Goal: Communication & Community: Answer question/provide support

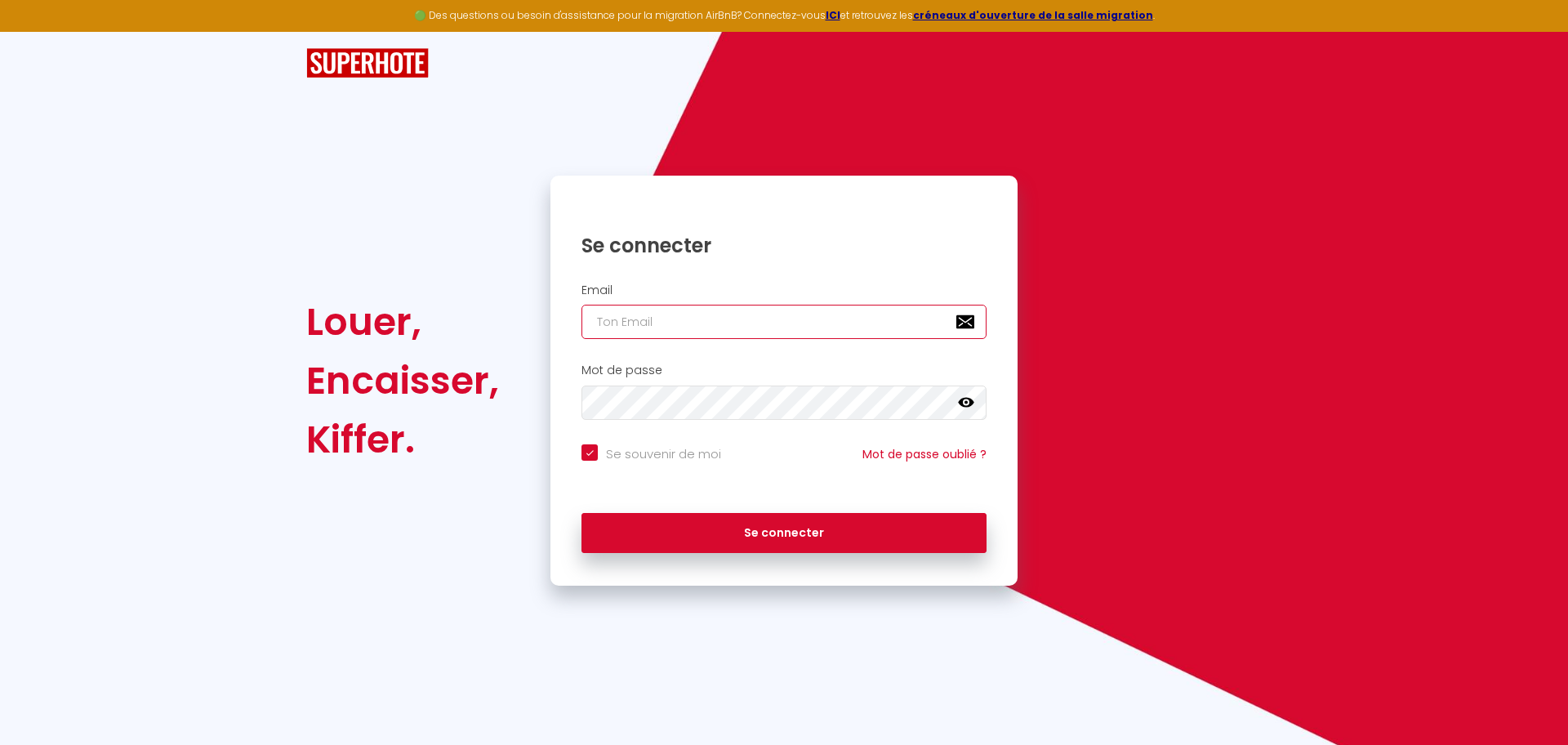
type input "[EMAIL_ADDRESS][DOMAIN_NAME]"
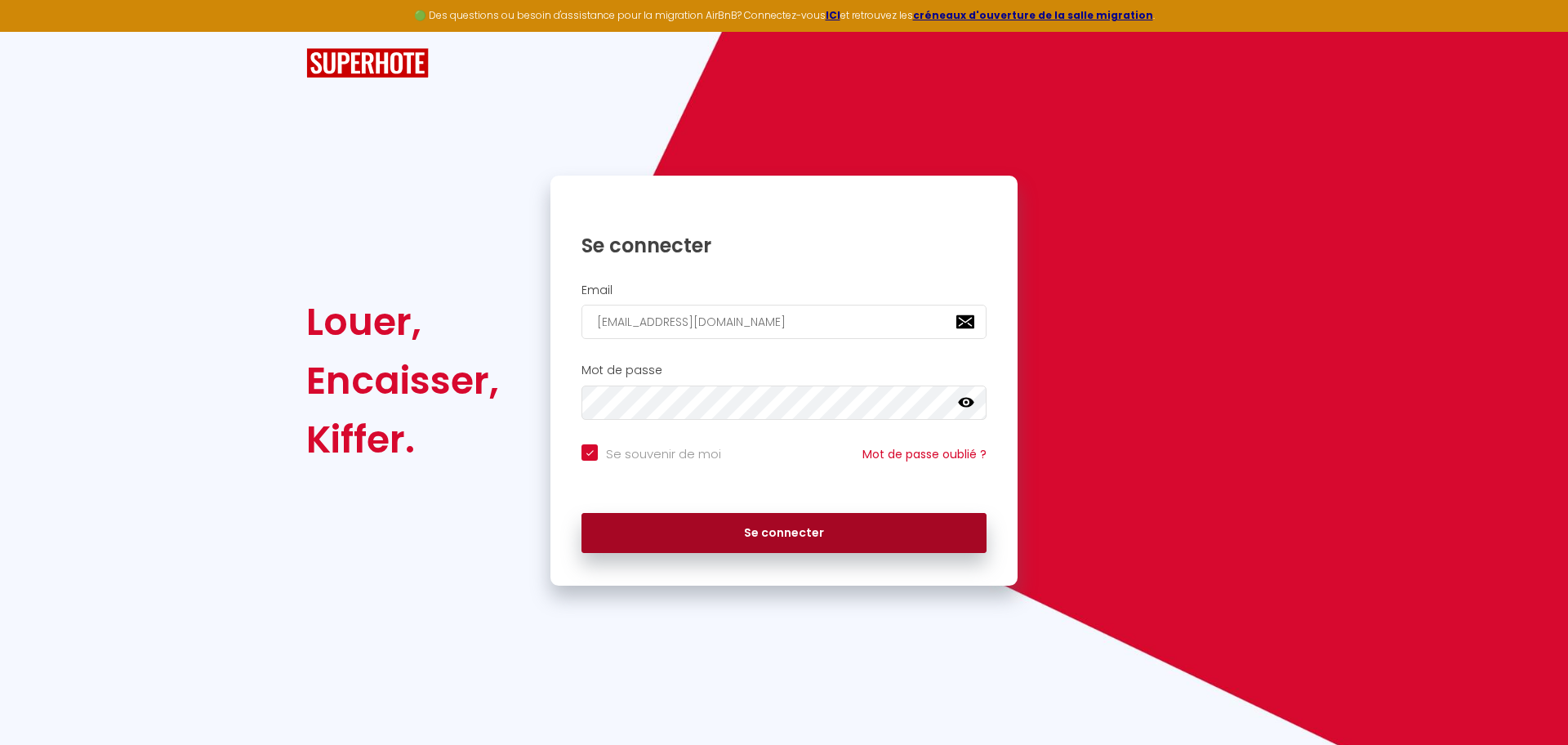
click at [883, 537] on button "Se connecter" at bounding box center [784, 533] width 405 height 41
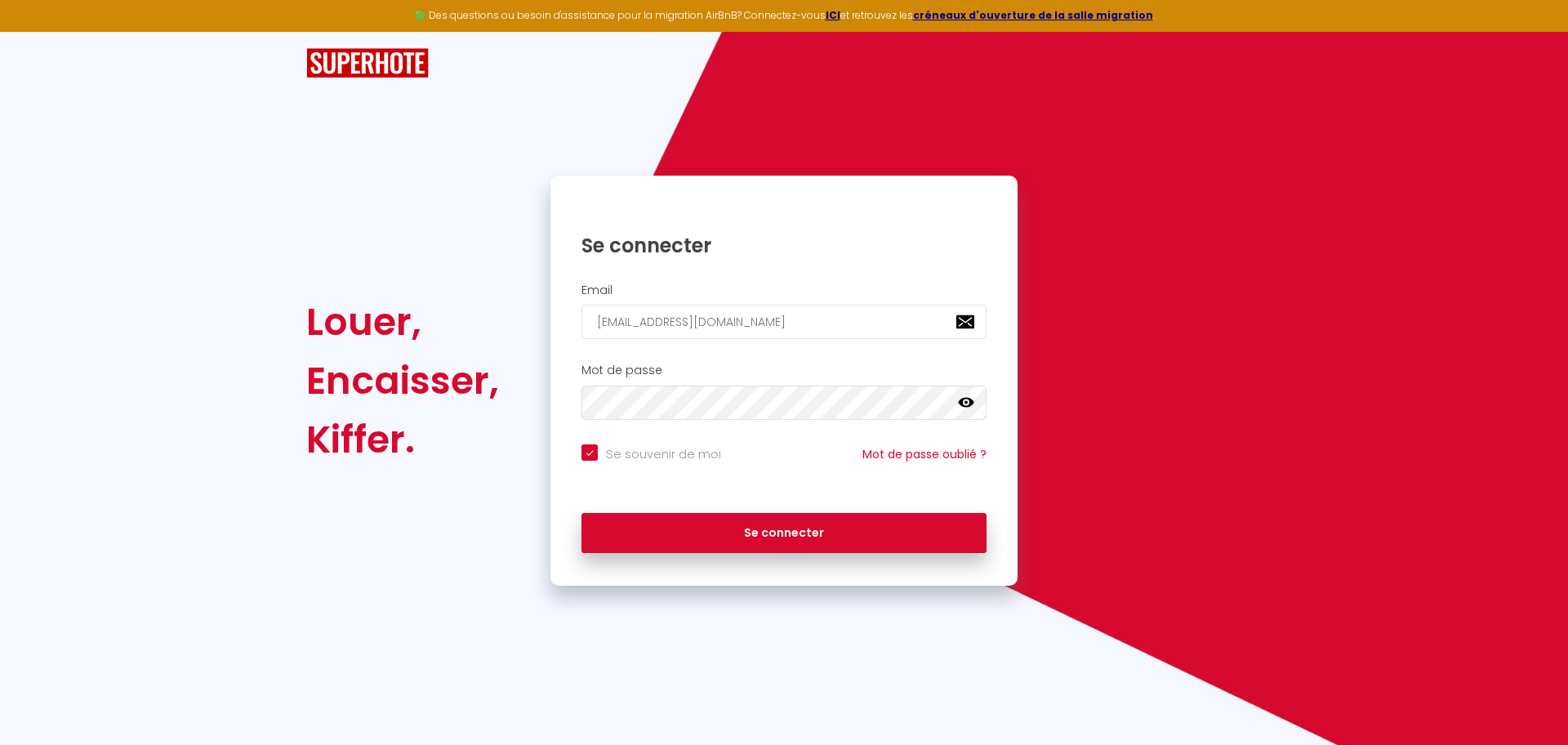
checkbox input "true"
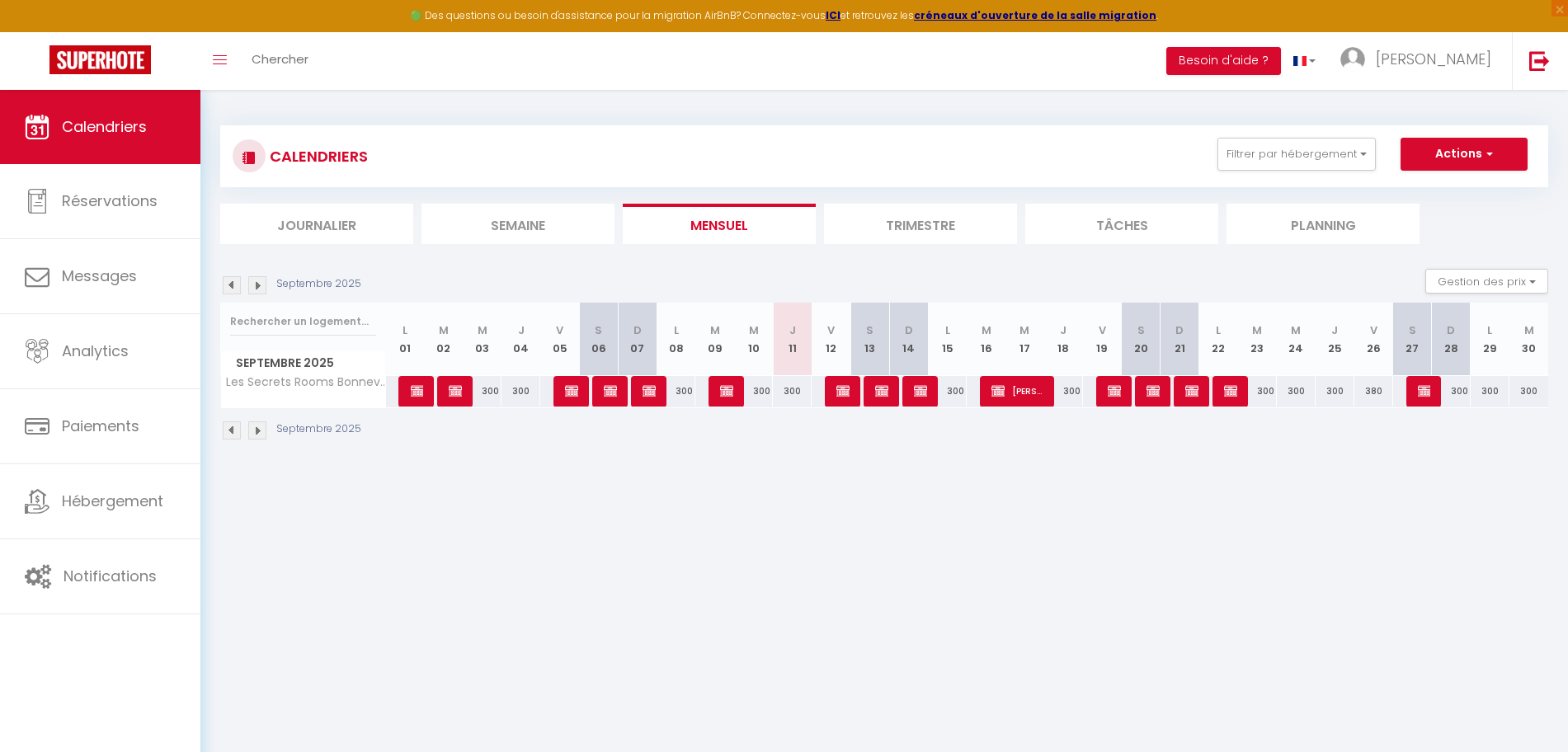
click at [260, 430] on img at bounding box center [258, 430] width 18 height 18
select select
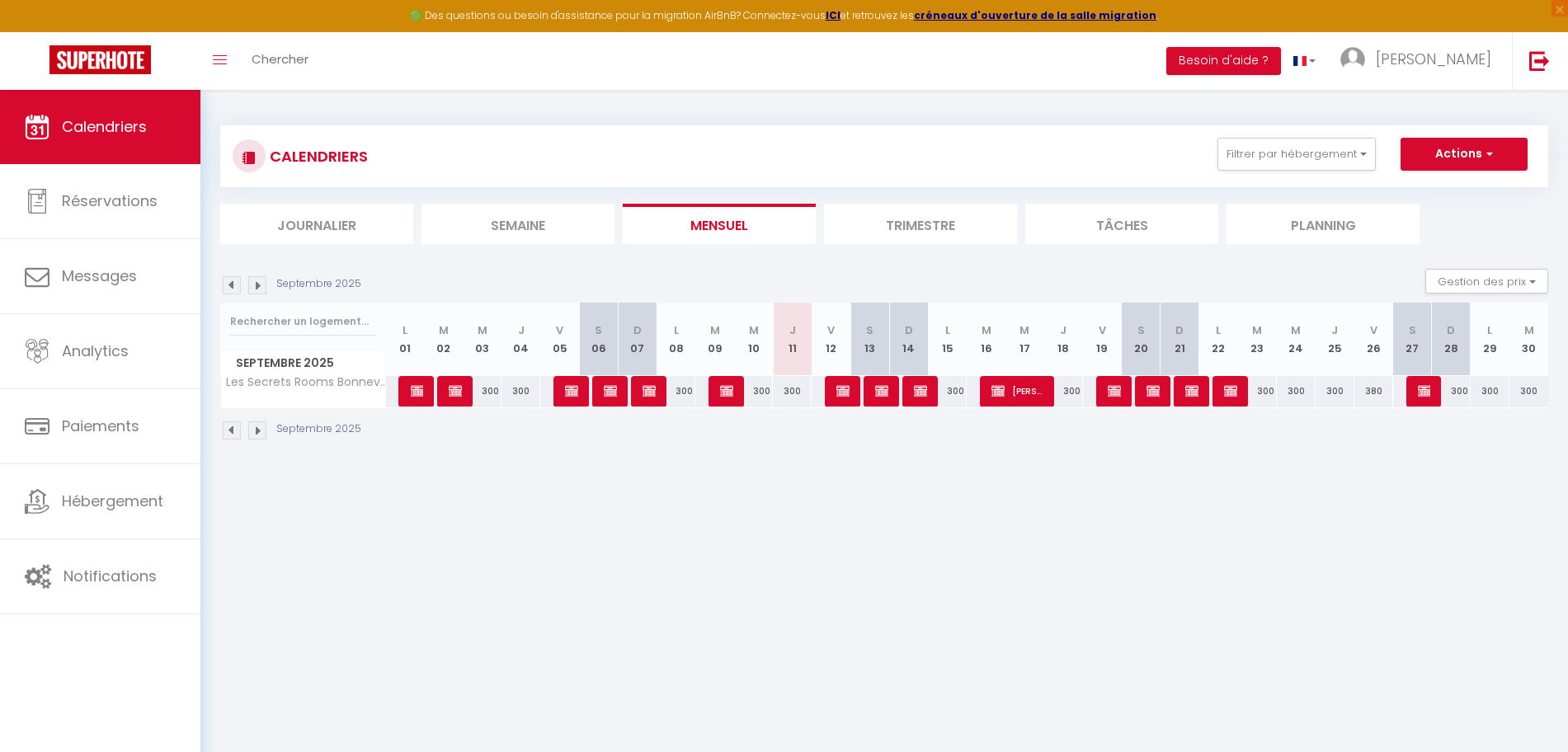
select select
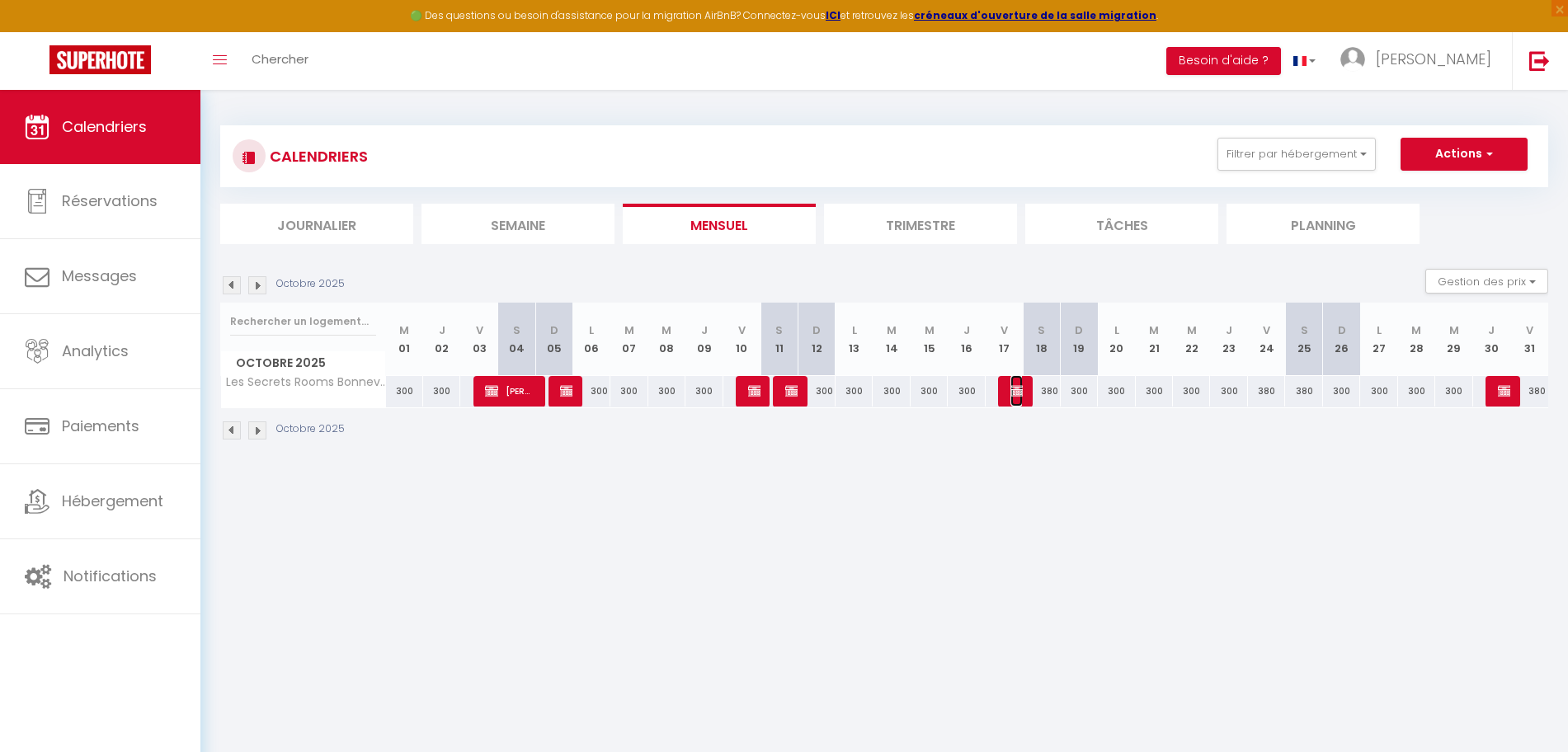
click at [1012, 389] on img at bounding box center [1016, 390] width 13 height 13
select select "OK"
select select "KO"
select select "0"
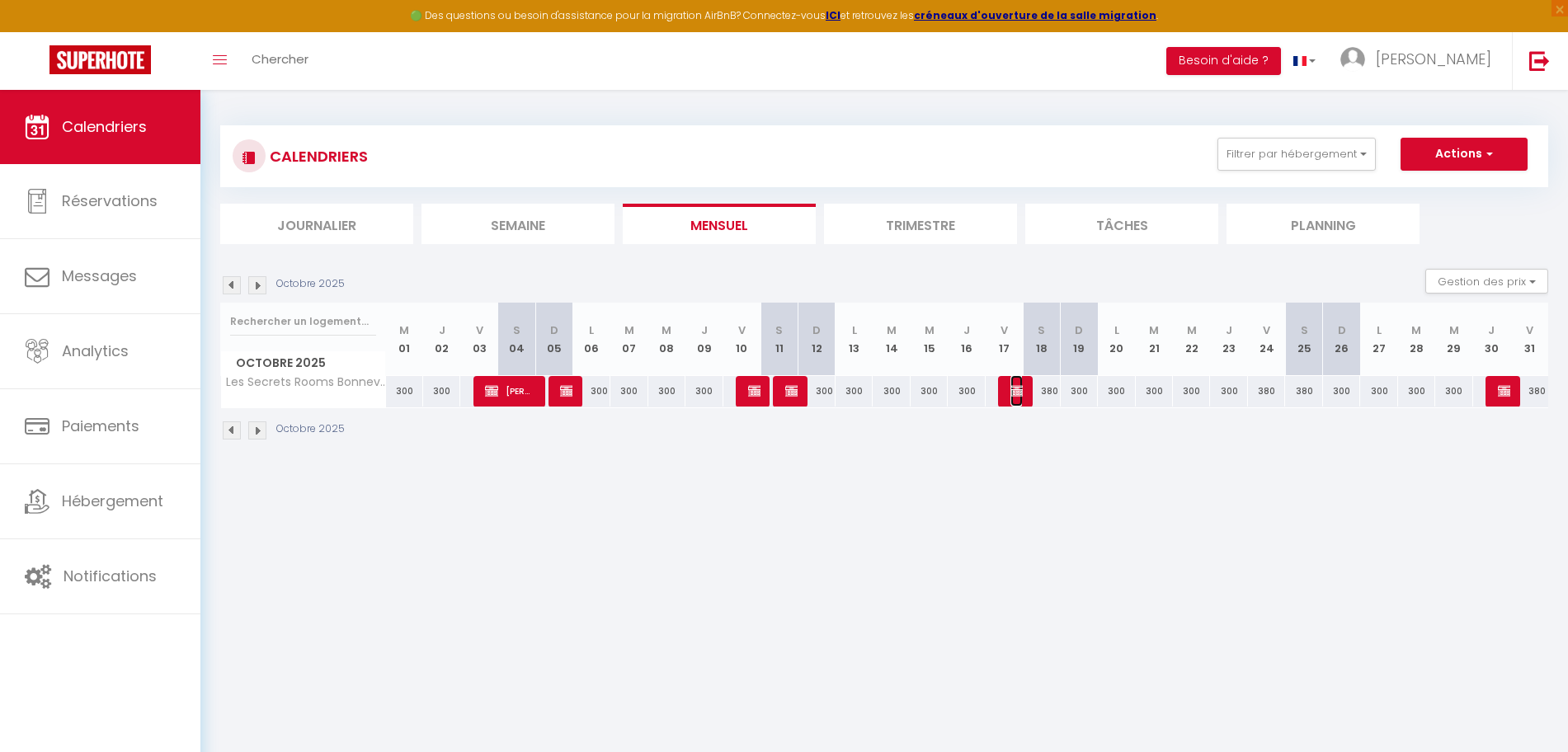
select select "1"
select select
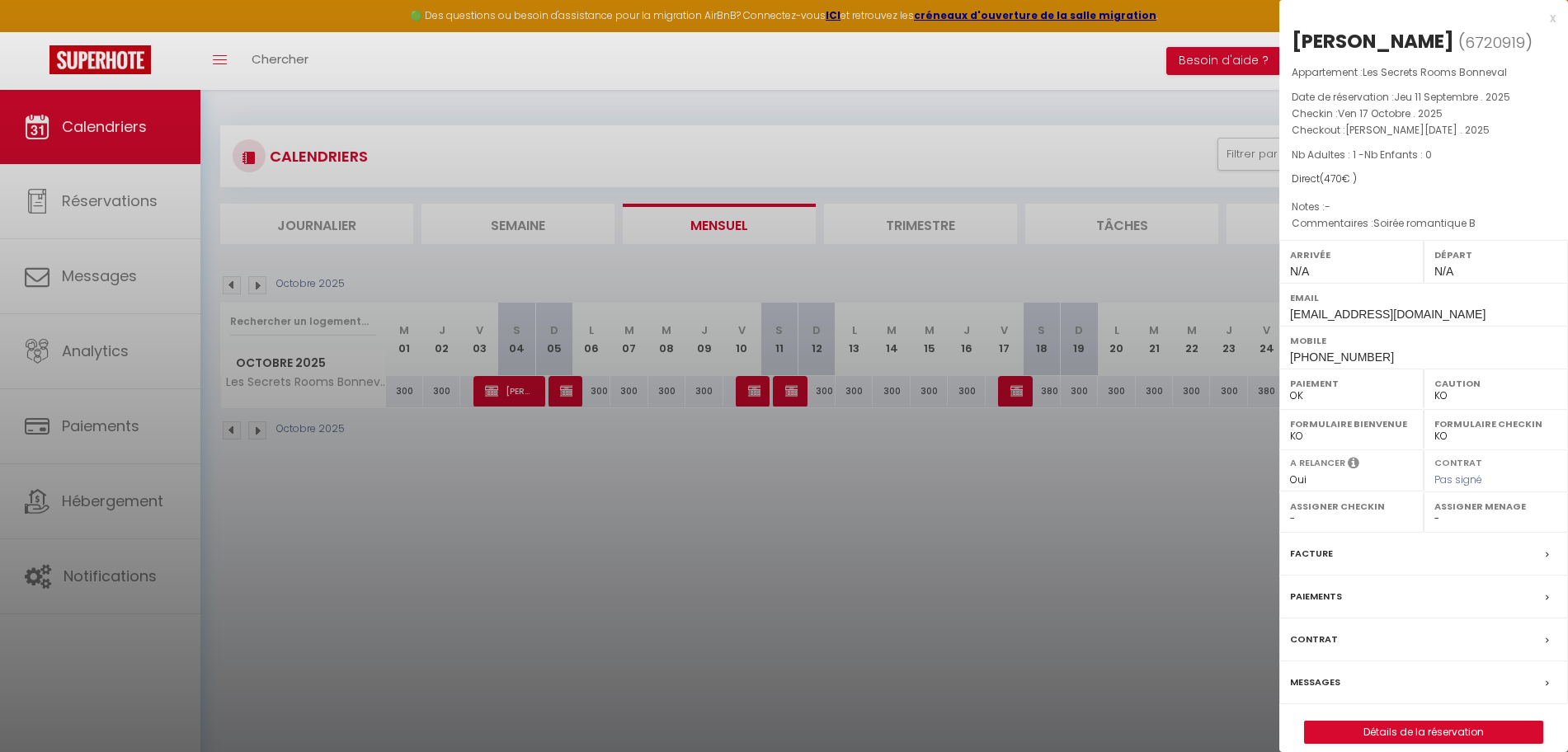
click at [1175, 531] on div at bounding box center [784, 376] width 1568 height 752
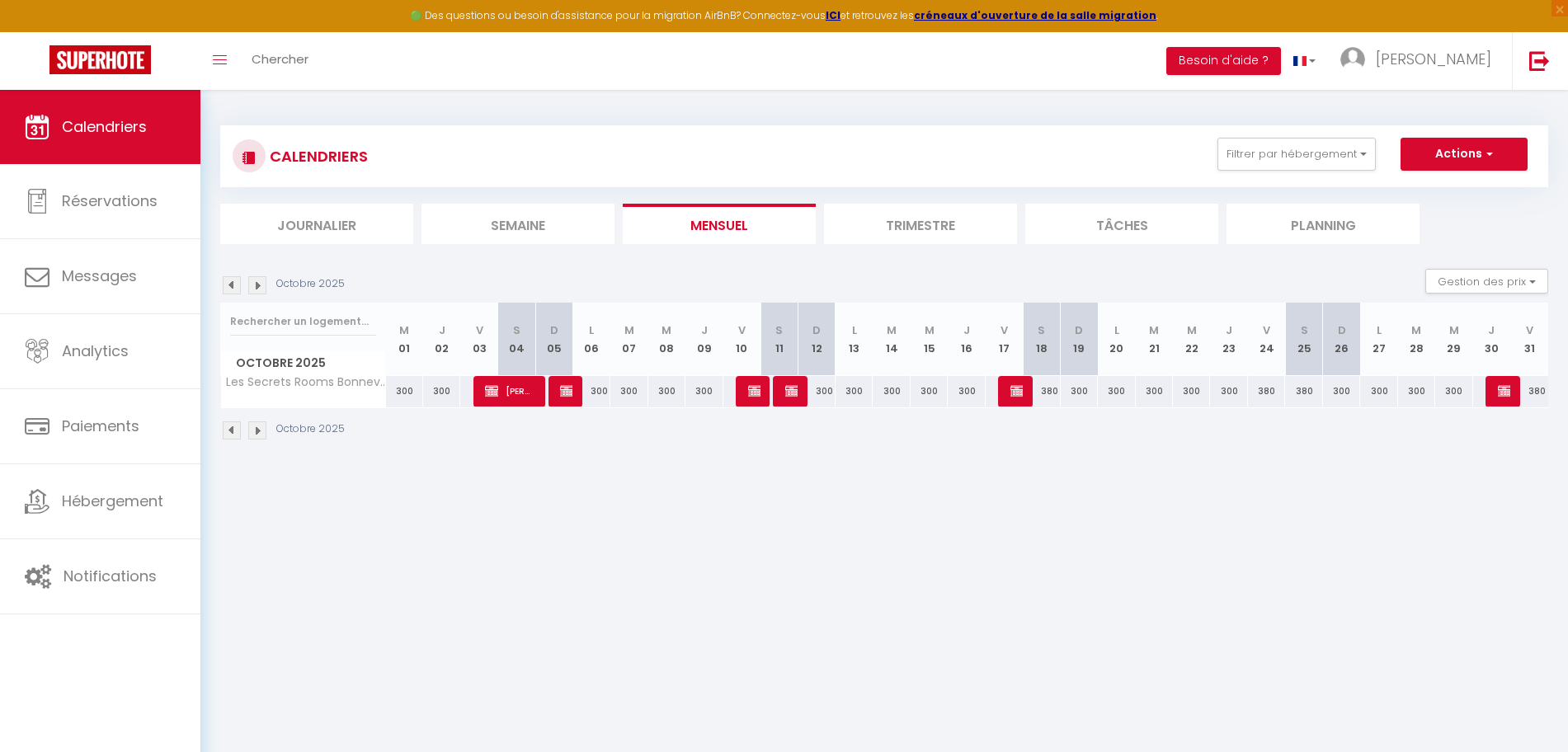
click at [1023, 406] on div "380" at bounding box center [1040, 391] width 37 height 31
type input "380"
type input "[DATE]"
type input "Dim 19 Octobre 2025"
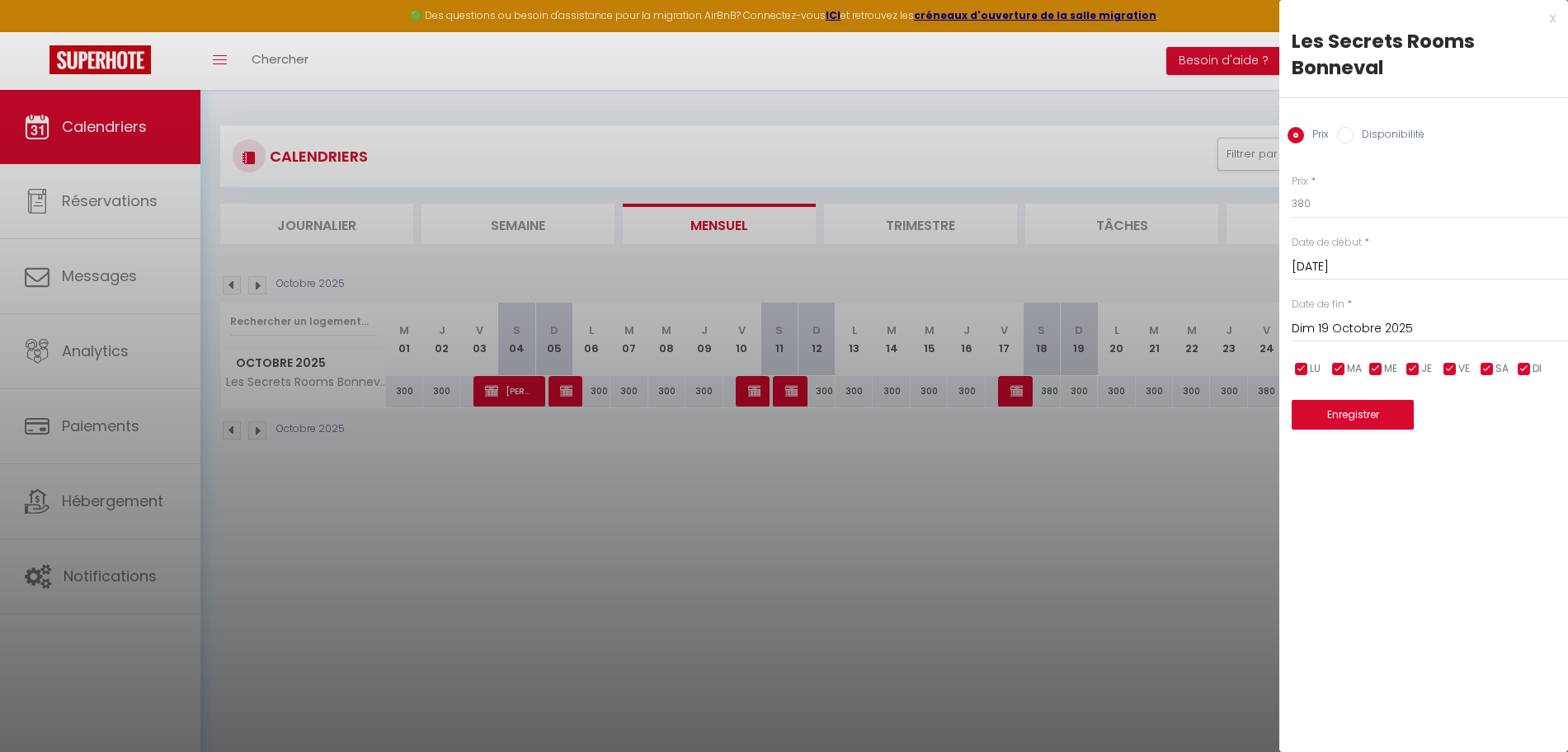
click at [1038, 564] on div at bounding box center [784, 376] width 1568 height 752
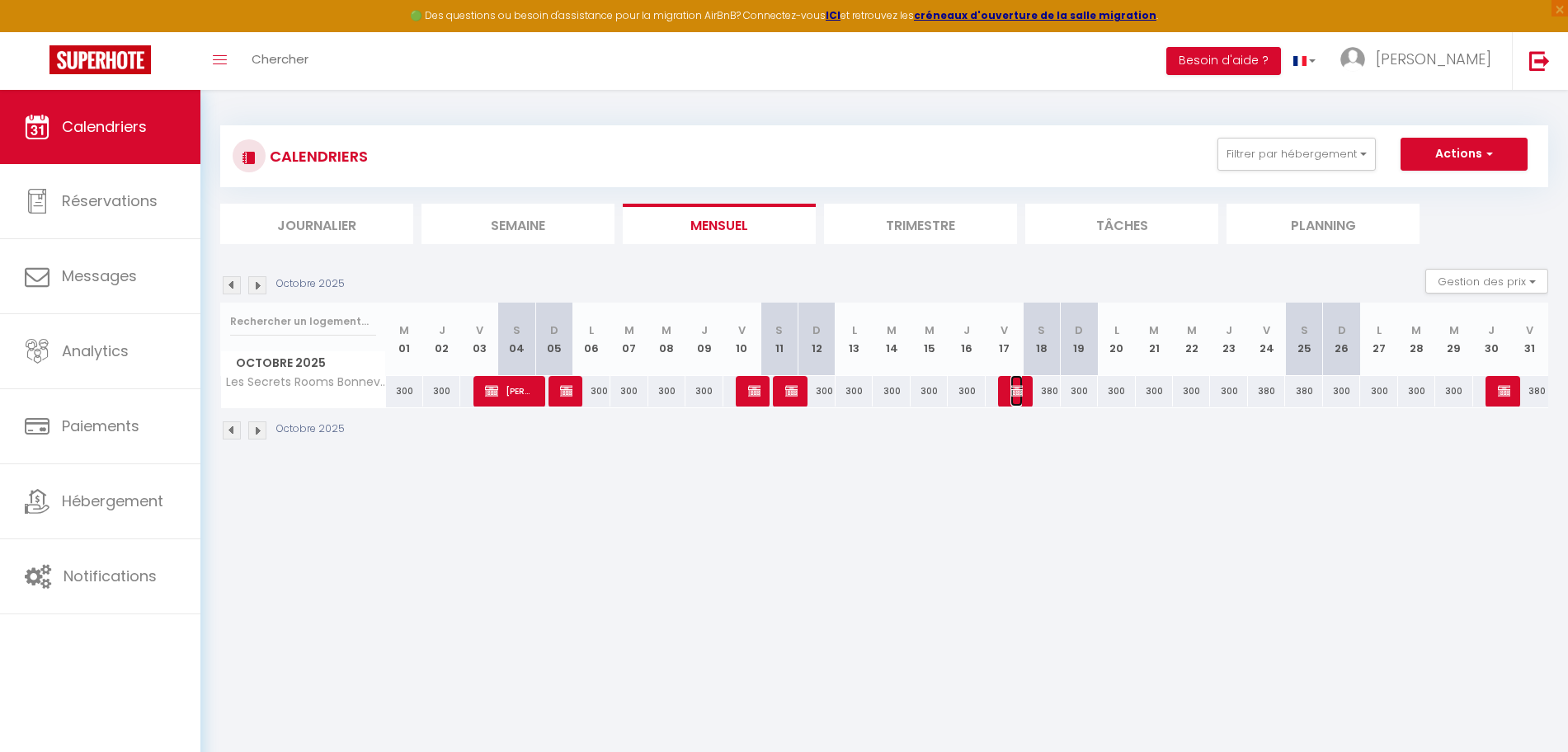
click at [1017, 393] on img at bounding box center [1016, 390] width 13 height 13
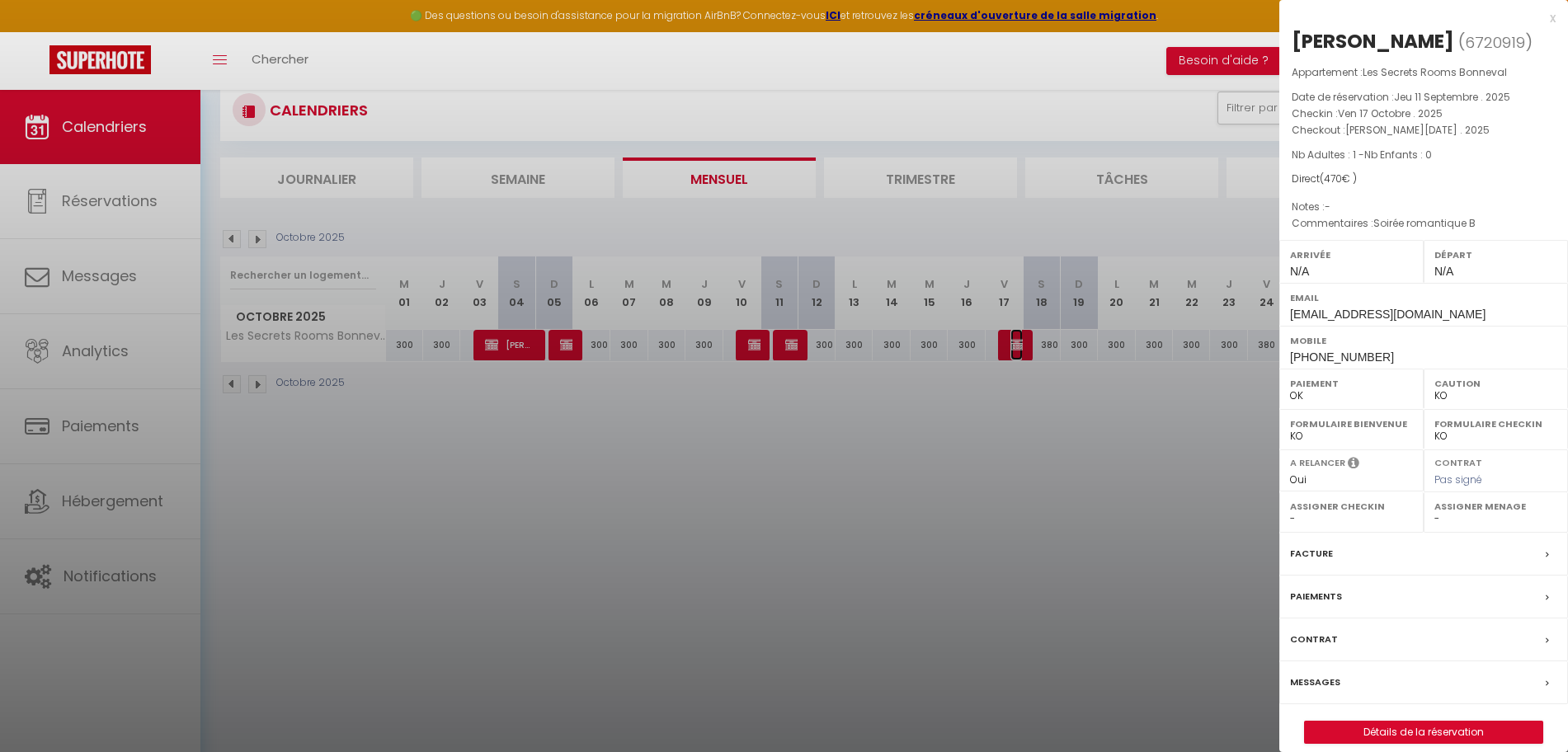
scroll to position [90, 0]
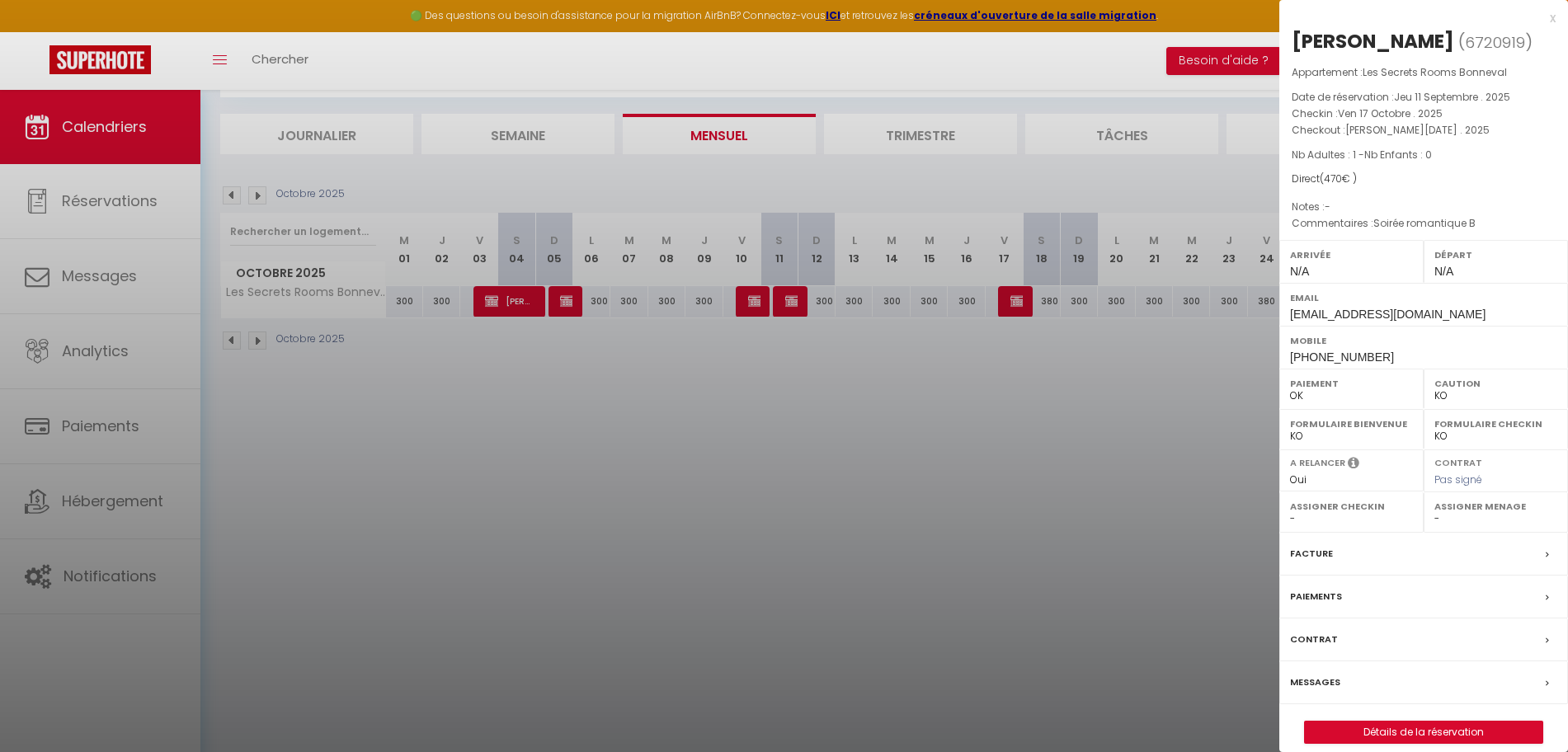
click at [1437, 744] on div "[PERSON_NAME] ( 6720919 ) Appartement : Les Secrets Rooms Bonneval Date de rése…" at bounding box center [1423, 385] width 289 height 715
click at [1441, 743] on link "Détails de la réservation" at bounding box center [1423, 732] width 238 height 22
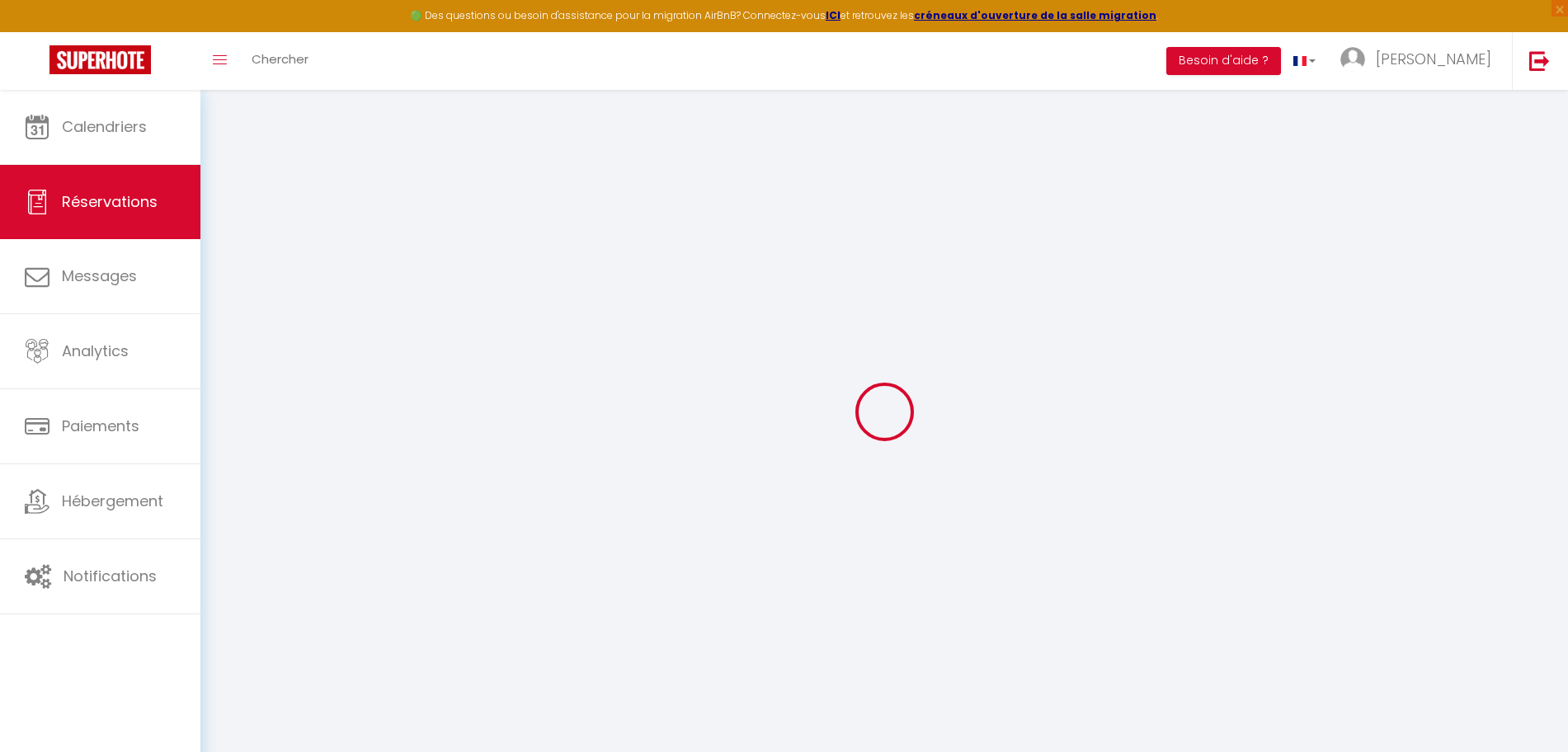
select select
checkbox input "false"
select select
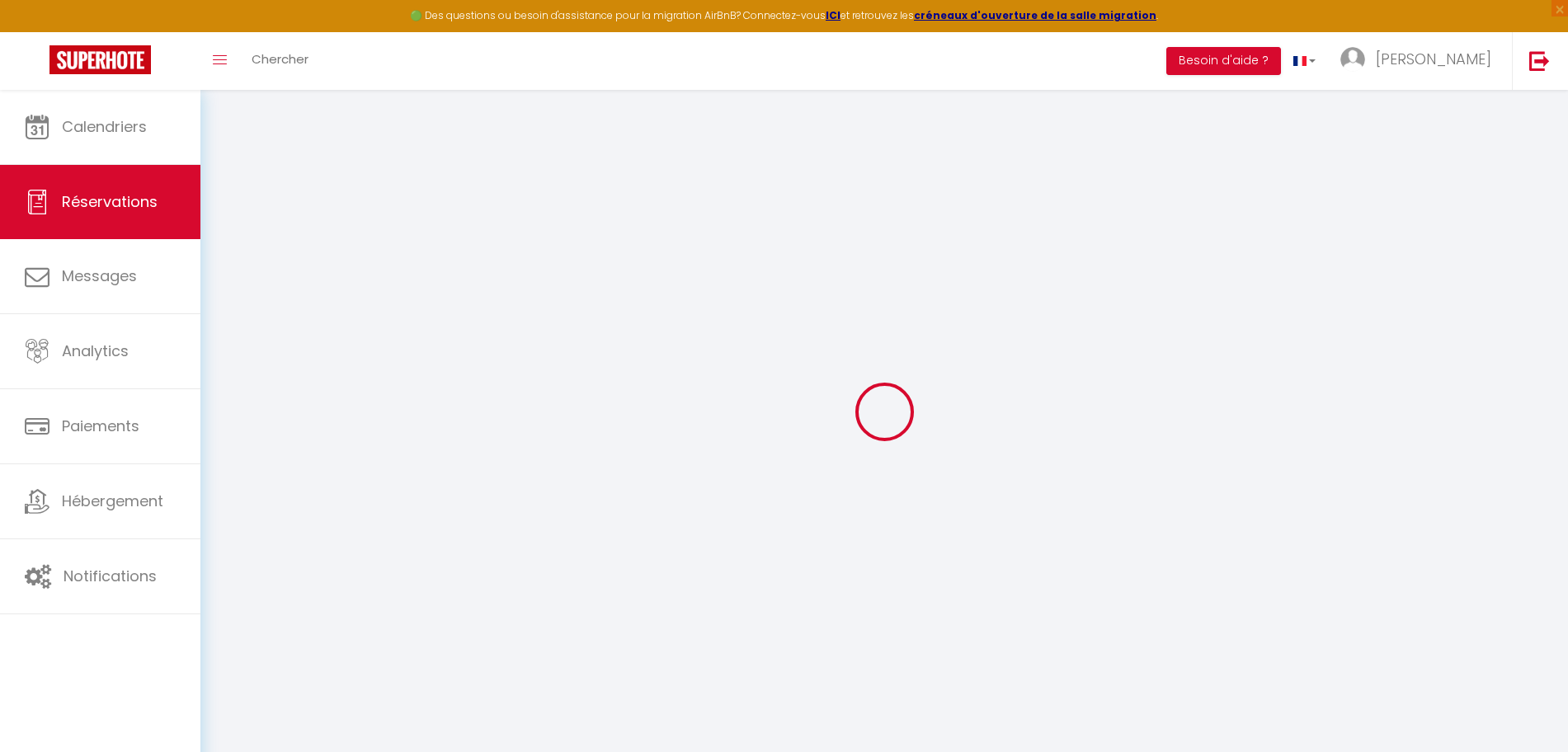
checkbox input "false"
select select
checkbox input "false"
type textarea "Soirée romantique B"
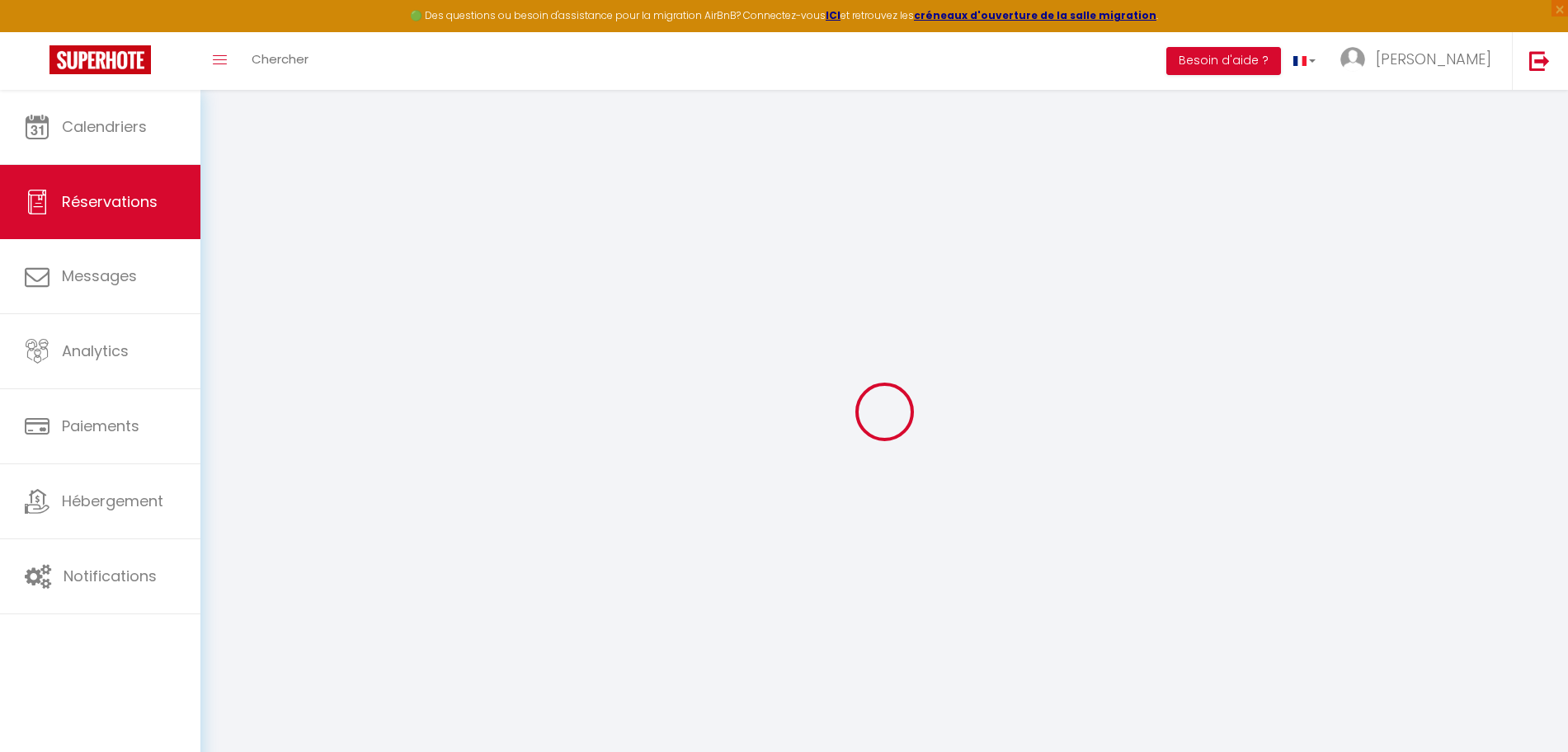
select select
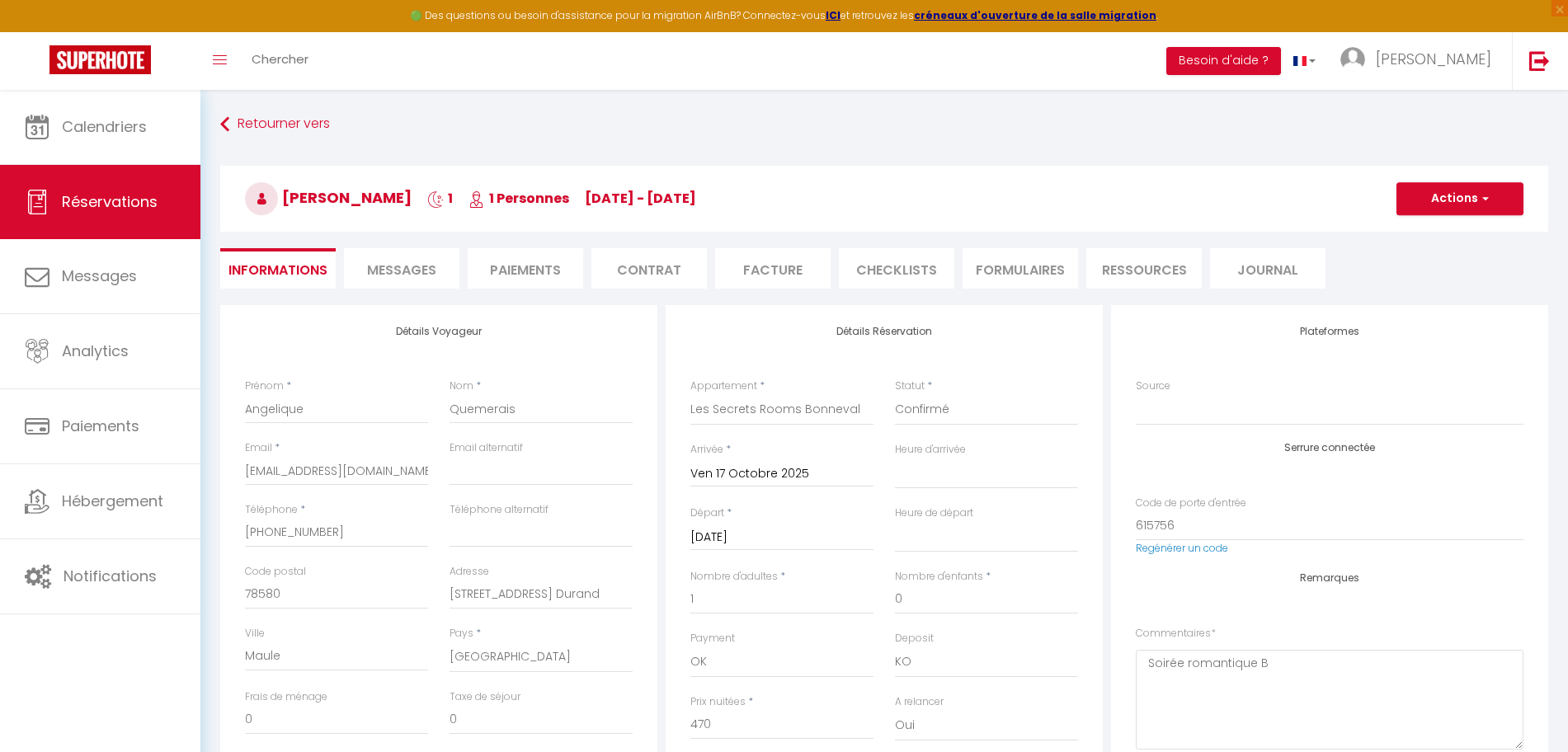
checkbox input "false"
select select
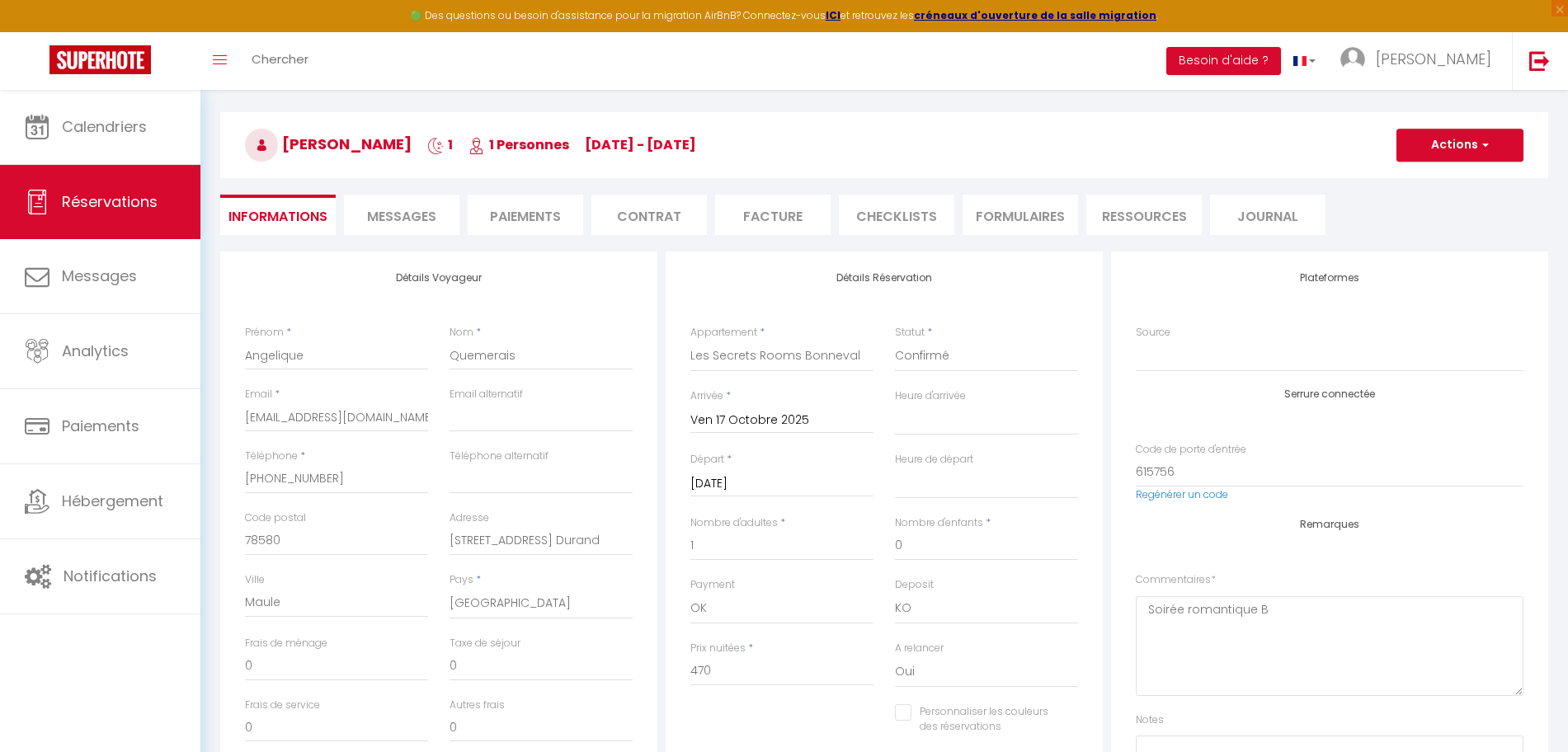
scroll to position [103, 0]
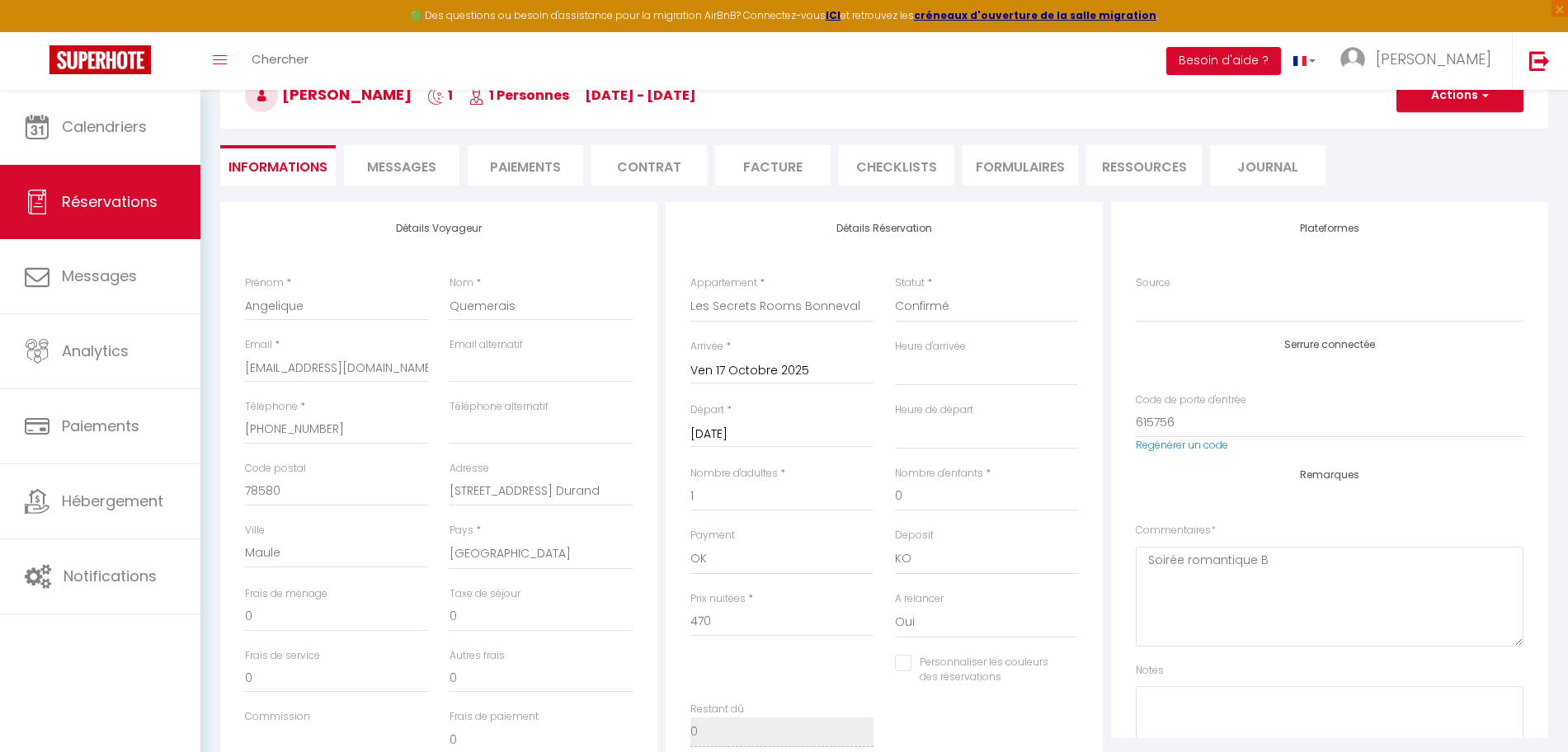
click at [703, 373] on input "Ven 17 Octobre 2025" at bounding box center [782, 372] width 183 height 22
click at [706, 406] on span "<" at bounding box center [709, 398] width 36 height 33
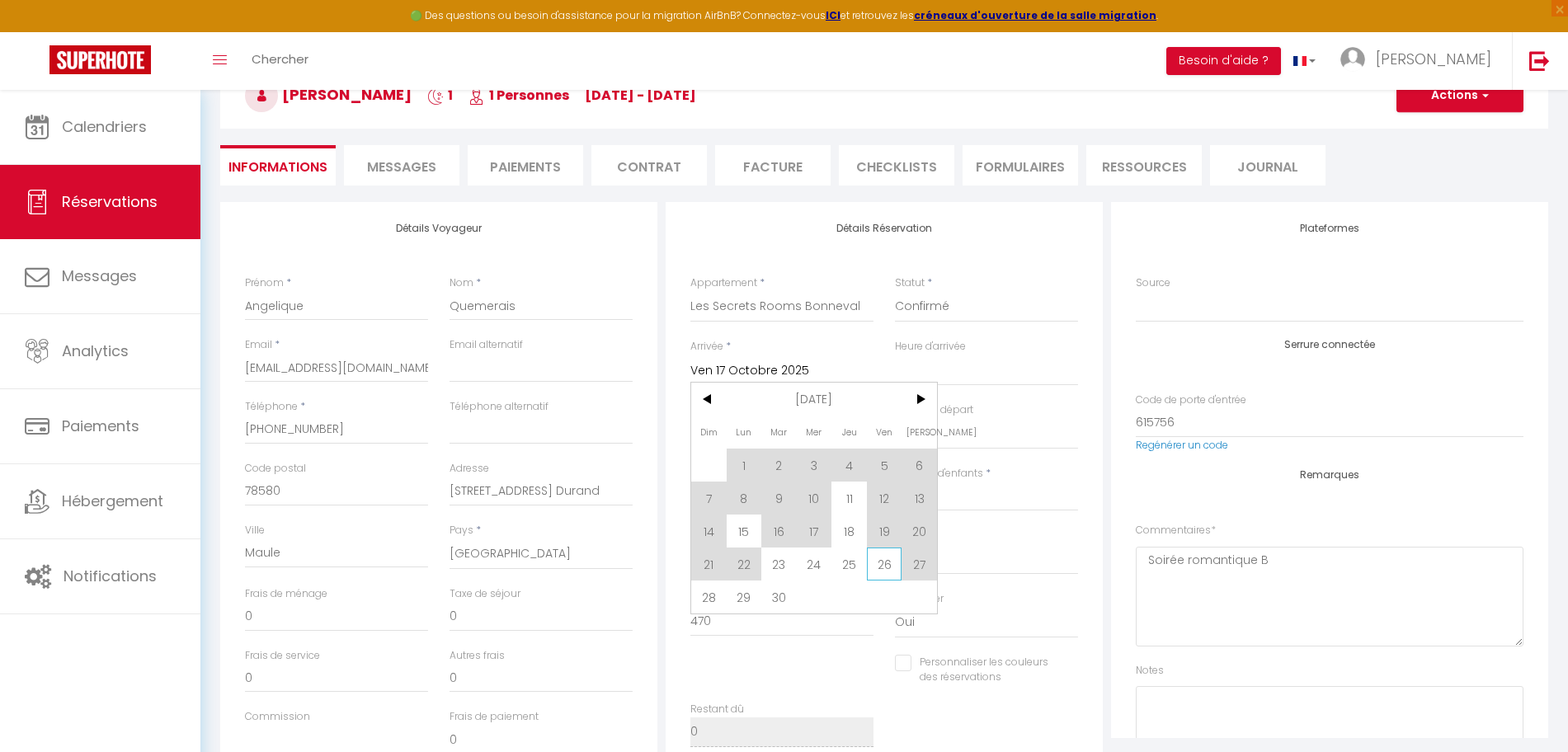
click at [880, 564] on span "26" at bounding box center [885, 564] width 36 height 33
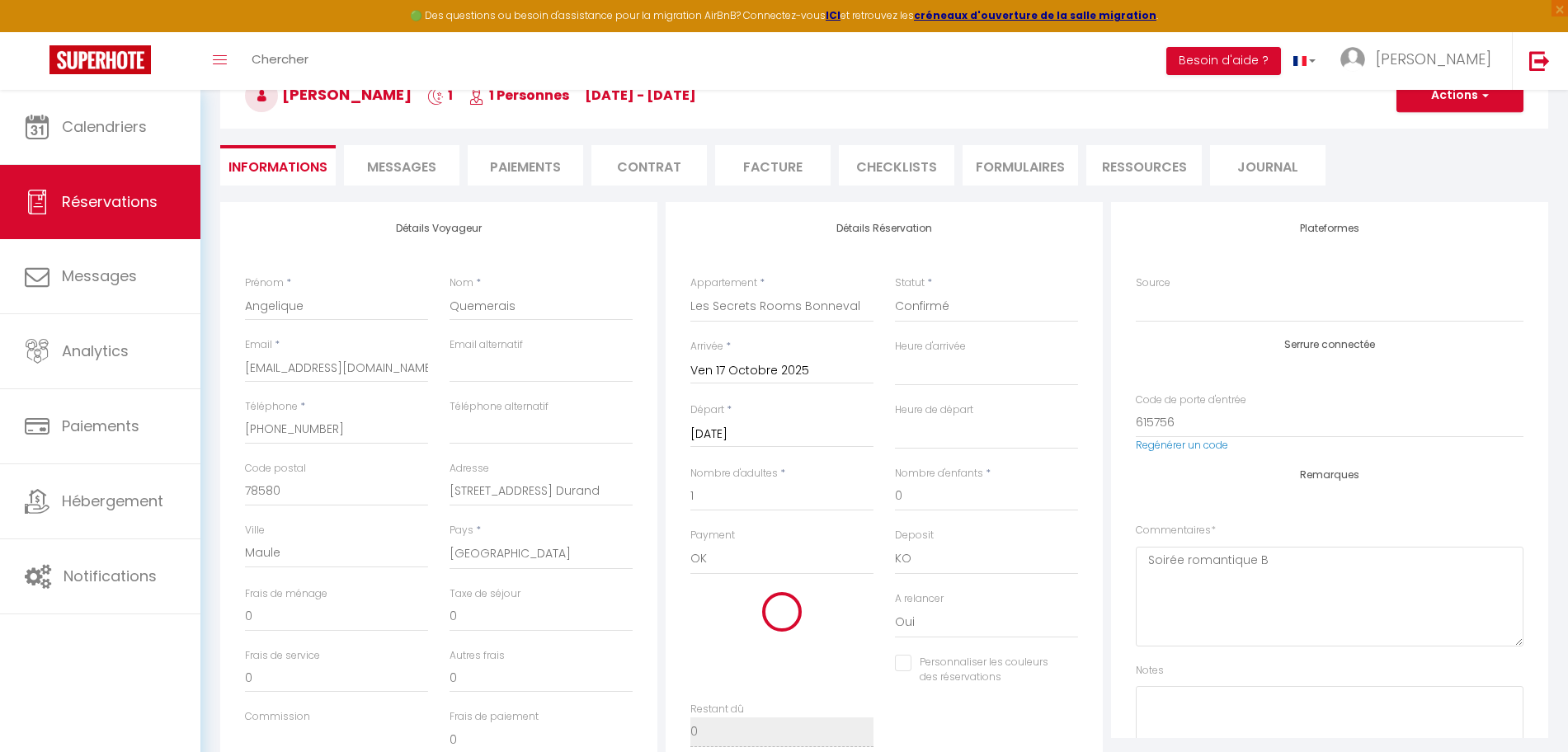
type input "Ven 26 Septembre 2025"
select select
checkbox input "false"
select select
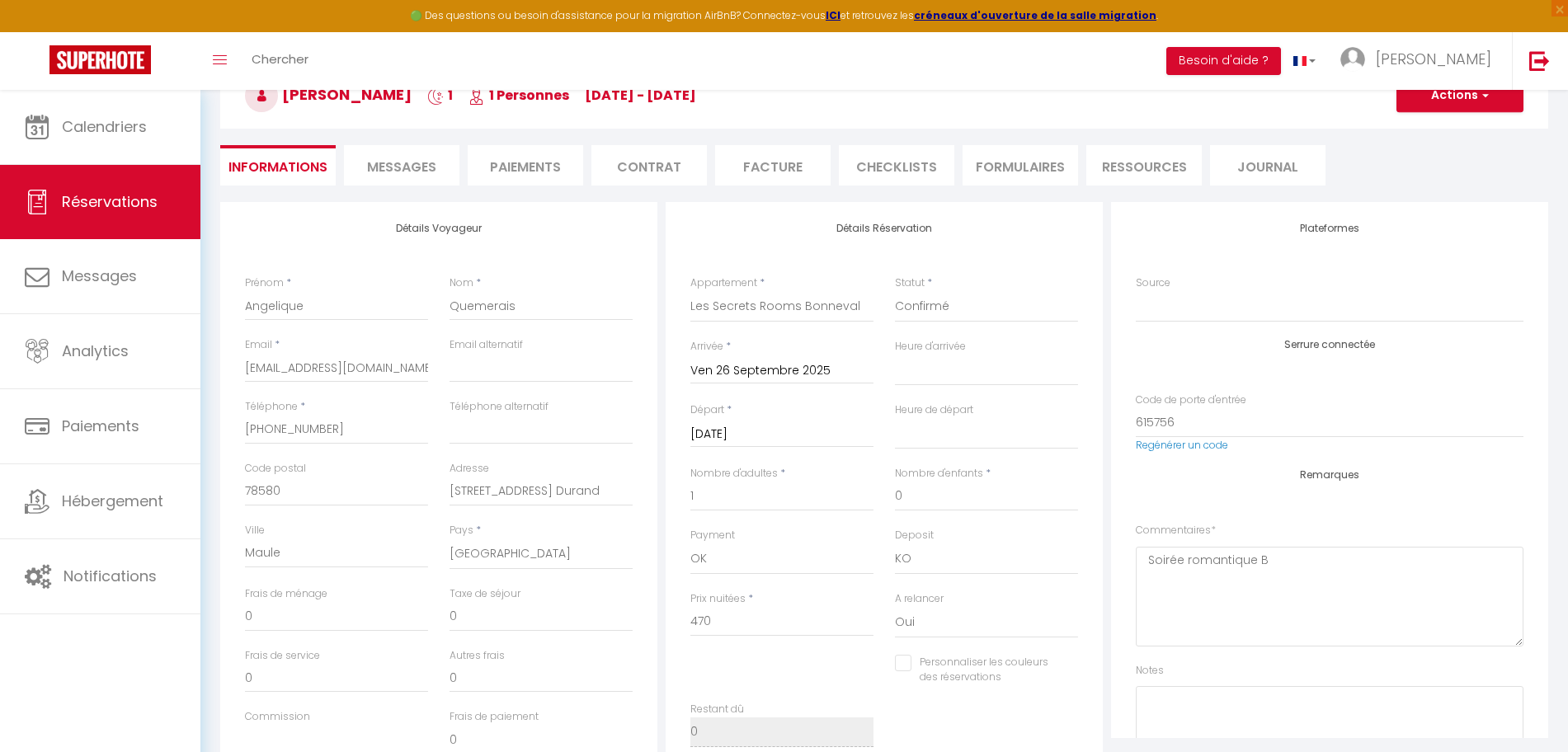
select select
type input "4960"
checkbox input "false"
click at [847, 433] on input "[DATE]" at bounding box center [782, 434] width 183 height 22
click at [712, 462] on span "<" at bounding box center [709, 461] width 36 height 33
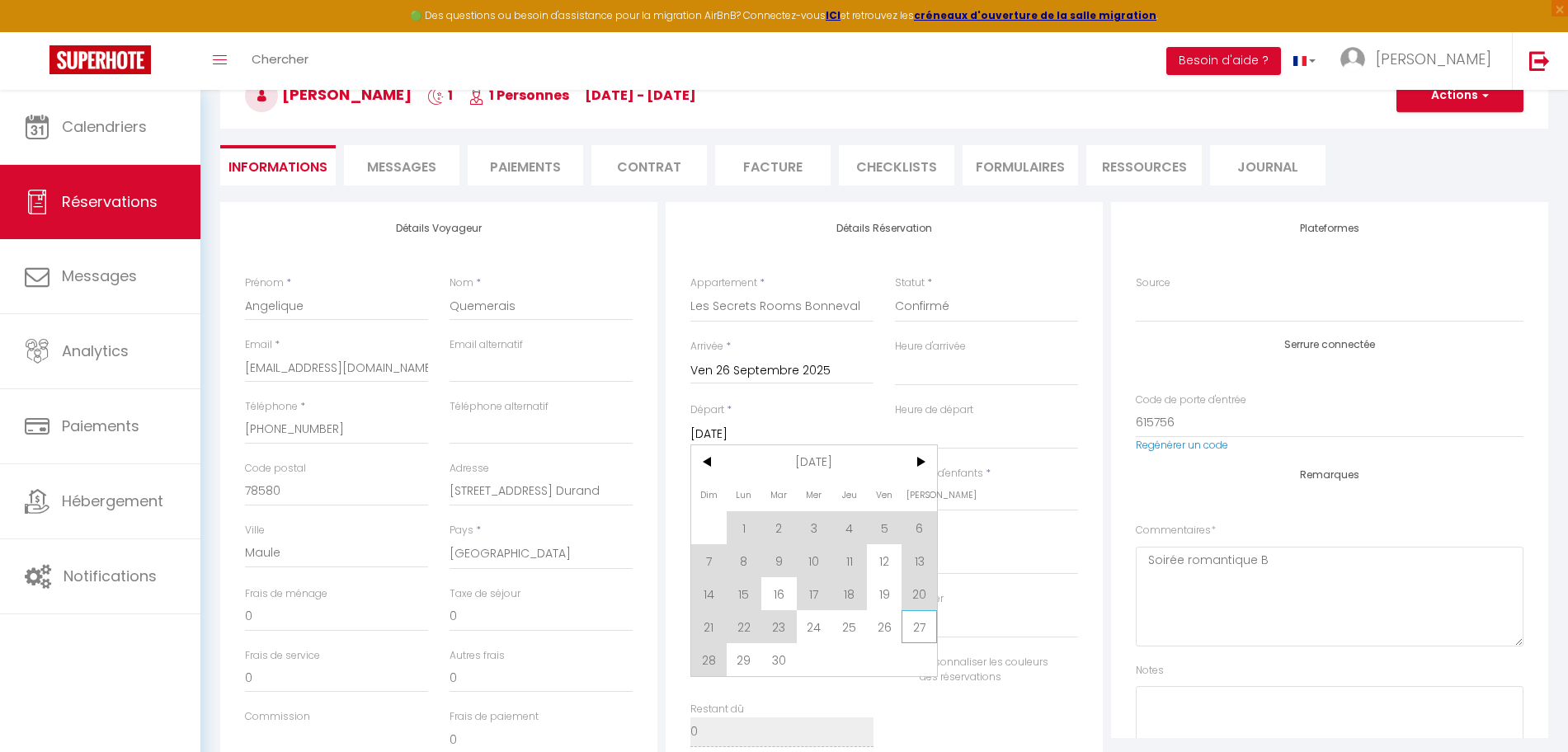
click at [926, 621] on span "27" at bounding box center [919, 626] width 36 height 33
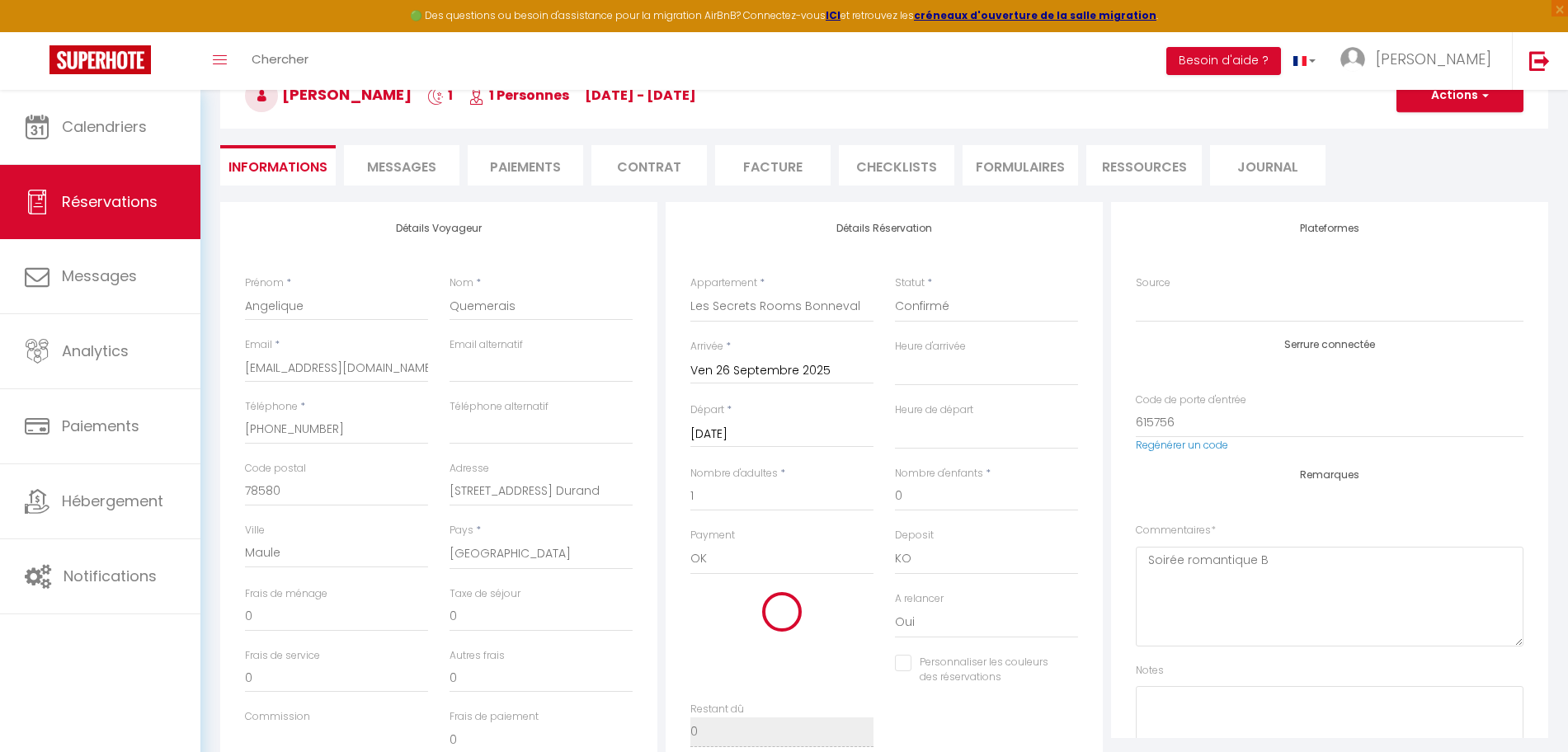
select select
type input "Sam 27 Septembre 2025"
select select
checkbox input "false"
select select
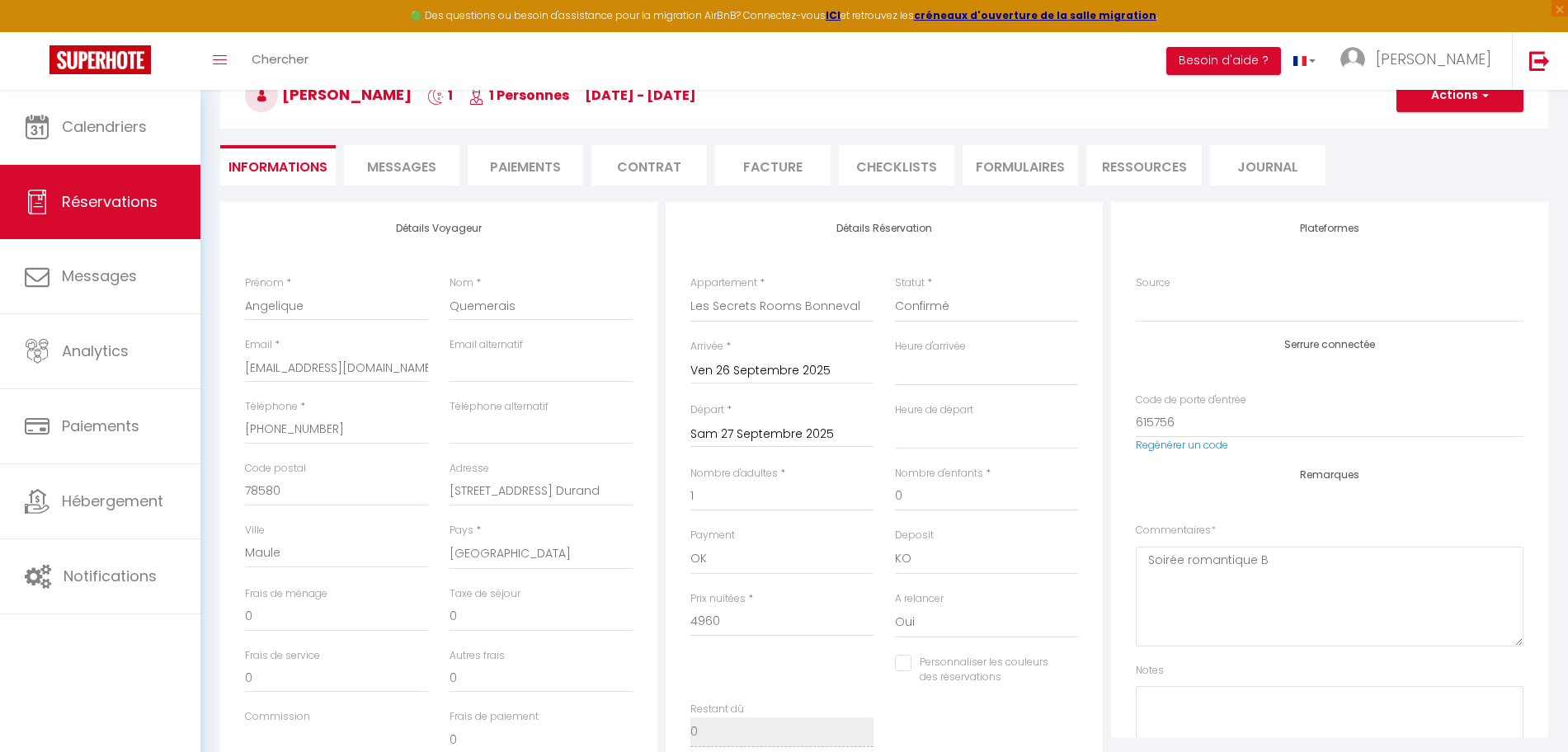
select select
type input "380"
checkbox input "false"
click at [1292, 561] on textarea "Soirée romantique B" at bounding box center [1329, 596] width 388 height 100
drag, startPoint x: 1257, startPoint y: 564, endPoint x: 1222, endPoint y: 574, distance: 36.4
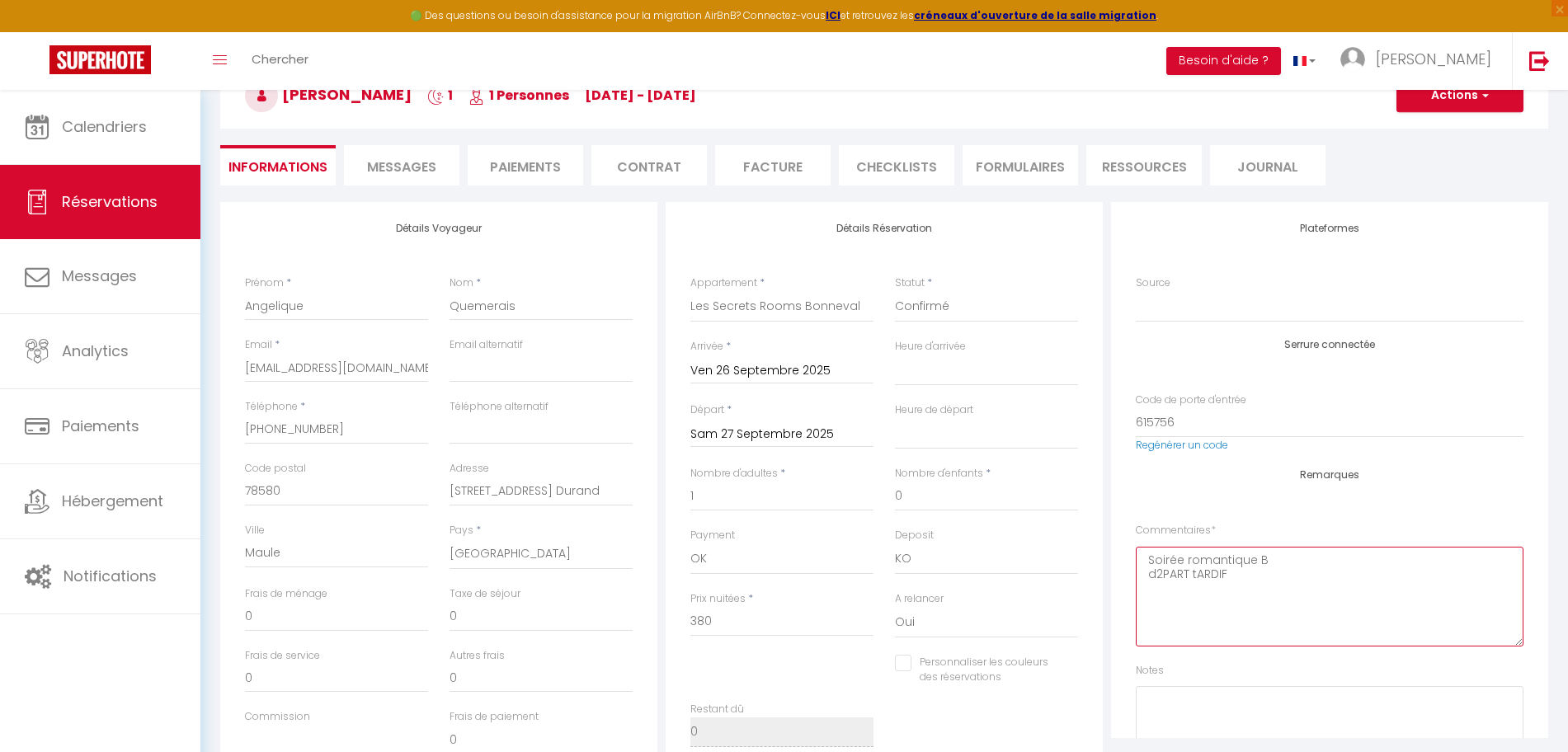
click at [1219, 574] on textarea "Soirée romantique B d2PART tARDIF" at bounding box center [1329, 596] width 388 height 100
click at [1232, 579] on textarea "Soirée romantique B d2PART tARDIF" at bounding box center [1329, 596] width 388 height 100
drag, startPoint x: 1240, startPoint y: 579, endPoint x: 1101, endPoint y: 578, distance: 139.0
click at [1101, 578] on div "Détails Voyageur Prénom * Angelique Nom * Quemerais Email * [EMAIL_ADDRESS][DOM…" at bounding box center [884, 496] width 1336 height 590
click at [1201, 619] on textarea "Soirée romantique B [PERSON_NAME]" at bounding box center [1329, 596] width 388 height 100
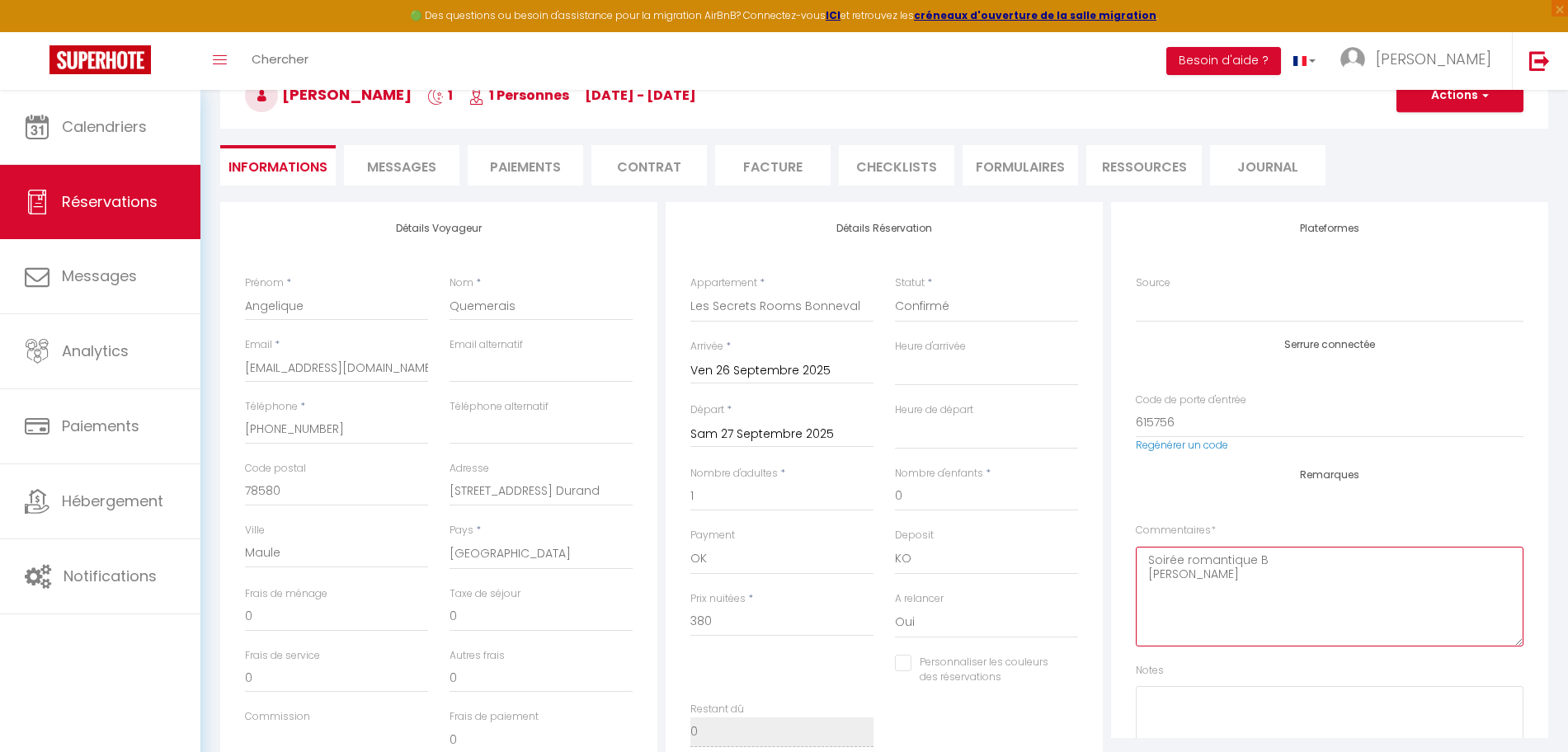
type textarea "Soirée romantique B [PERSON_NAME]"
click at [1476, 104] on button "Actions" at bounding box center [1459, 95] width 127 height 33
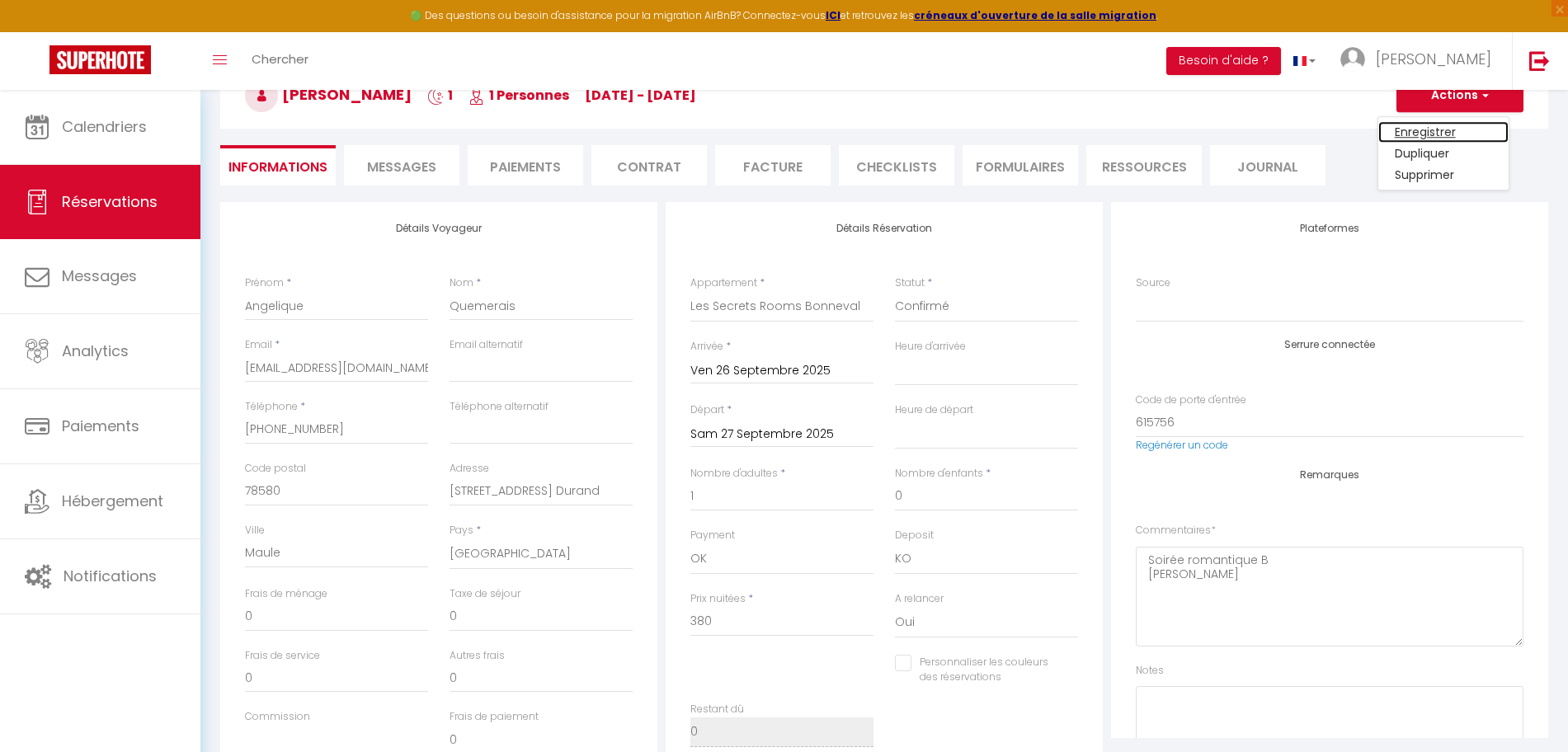
click at [1422, 134] on link "Enregistrer" at bounding box center [1442, 132] width 130 height 22
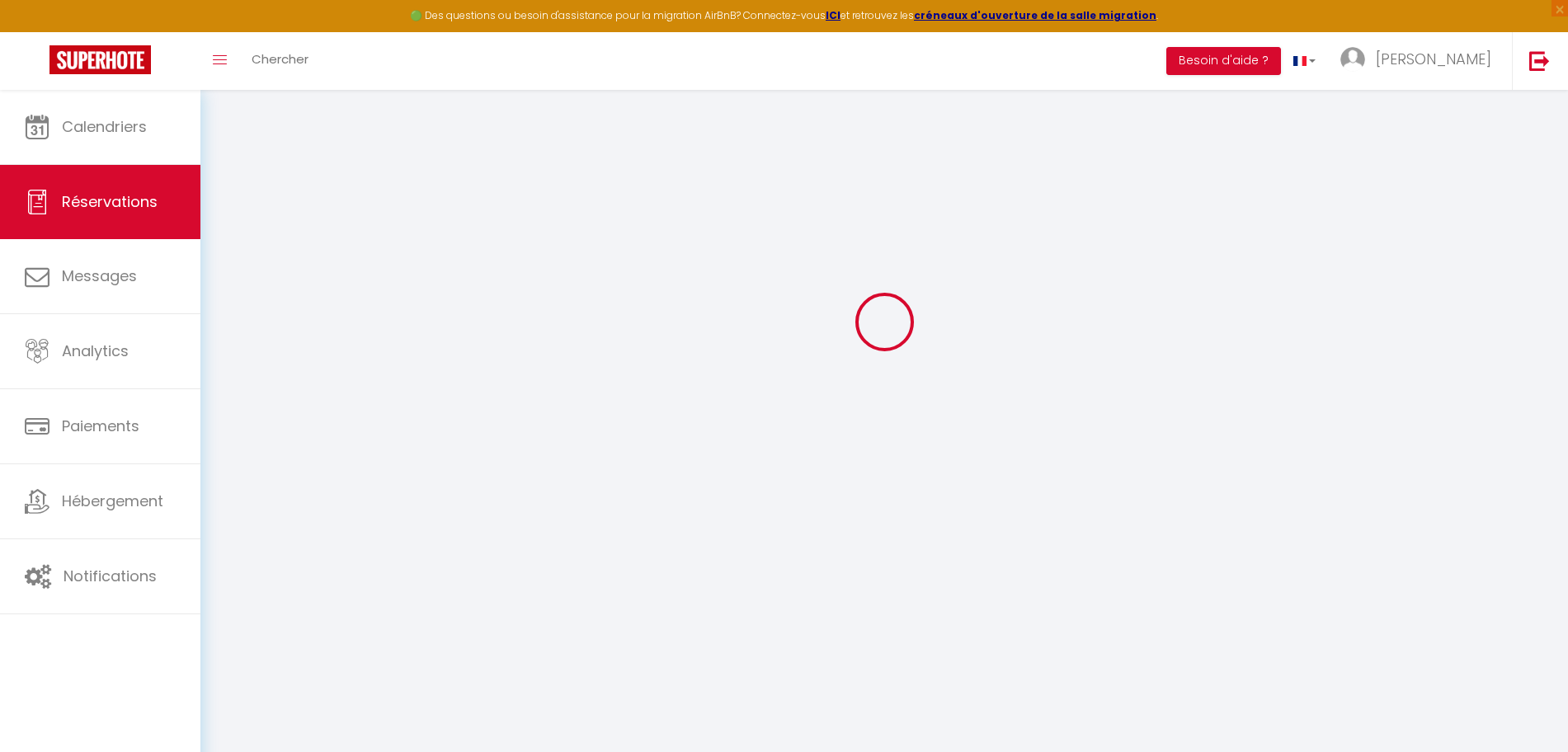
scroll to position [90, 0]
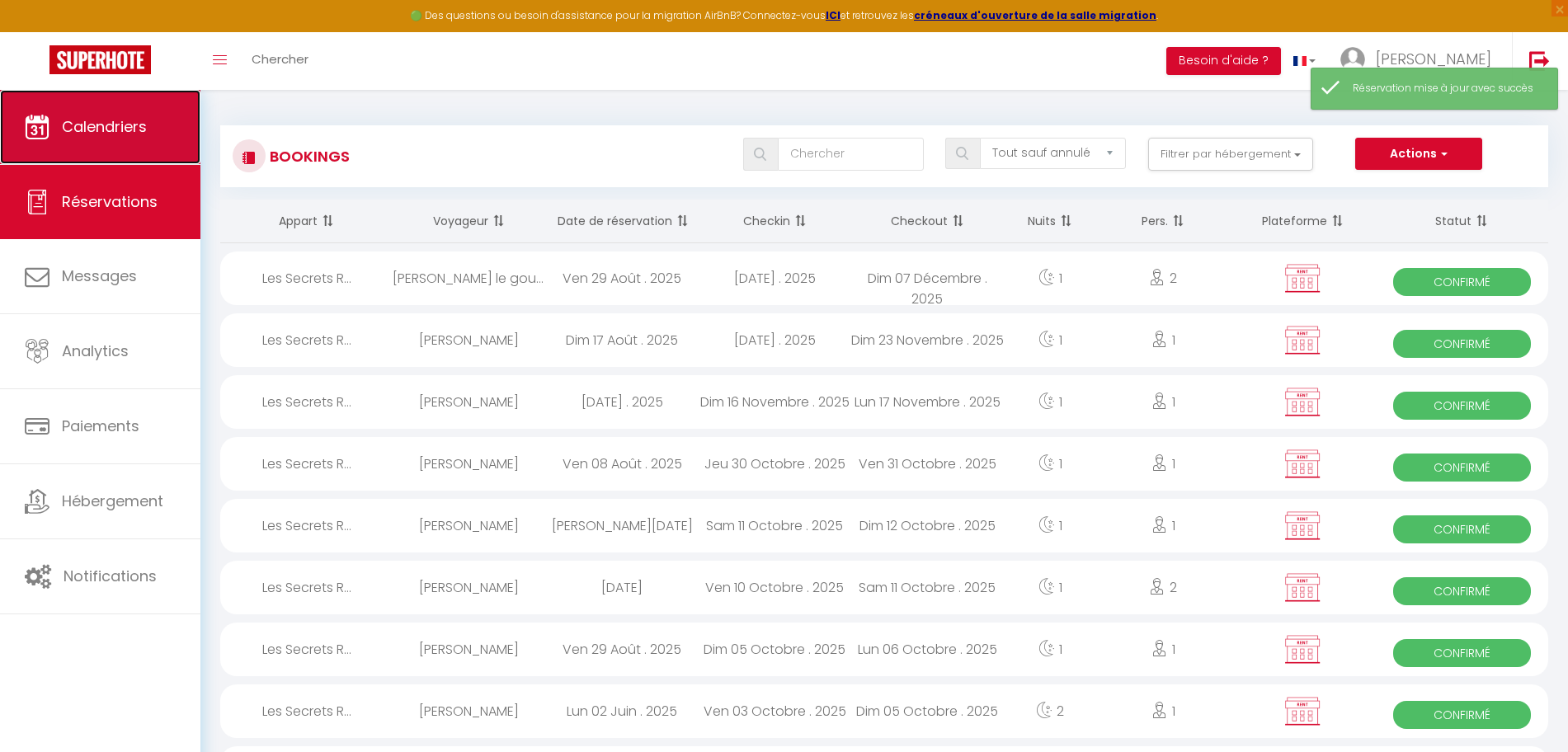
click at [157, 128] on link "Calendriers" at bounding box center [100, 127] width 200 height 74
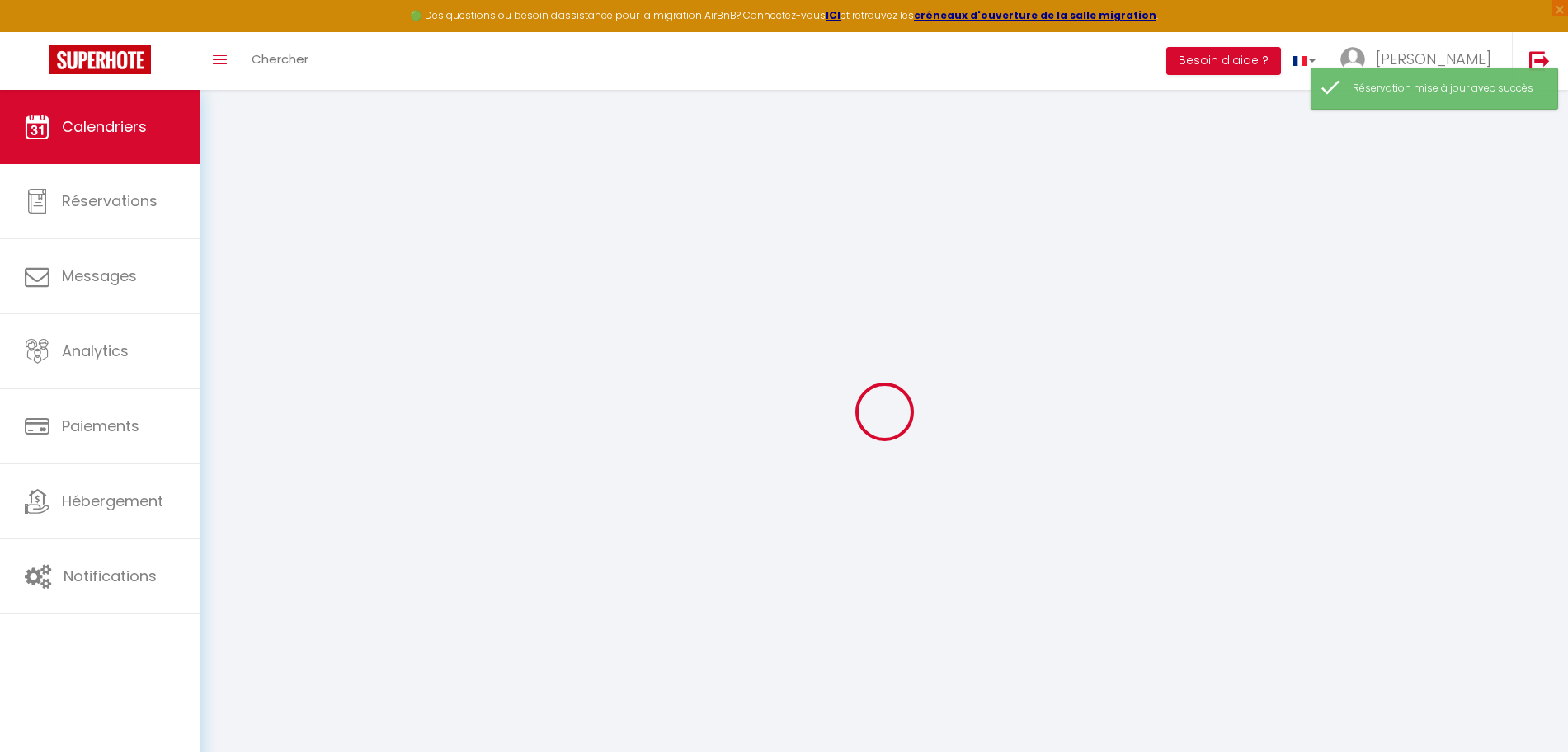
select select
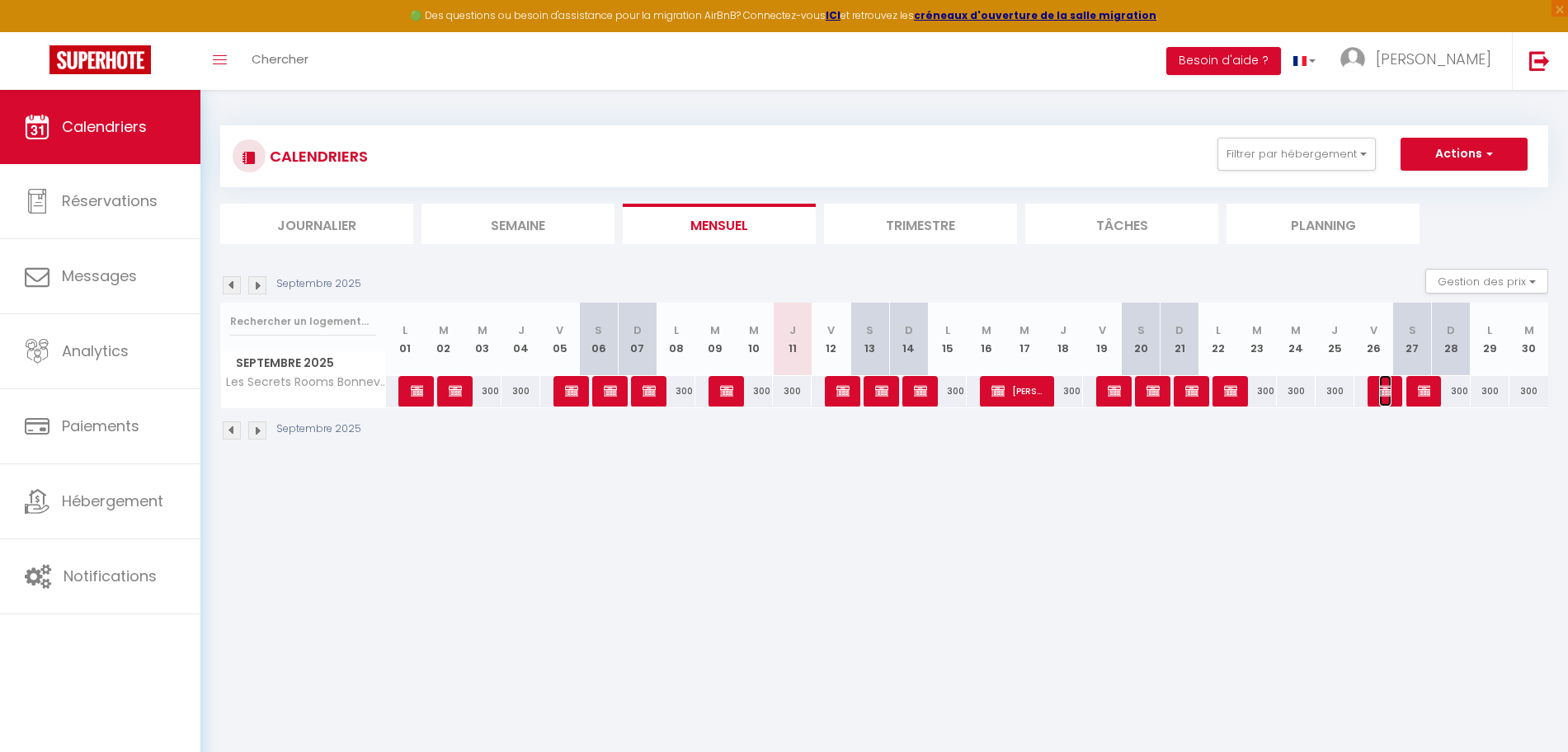
click at [1386, 393] on img at bounding box center [1385, 390] width 13 height 13
select select "OK"
select select "KO"
select select "0"
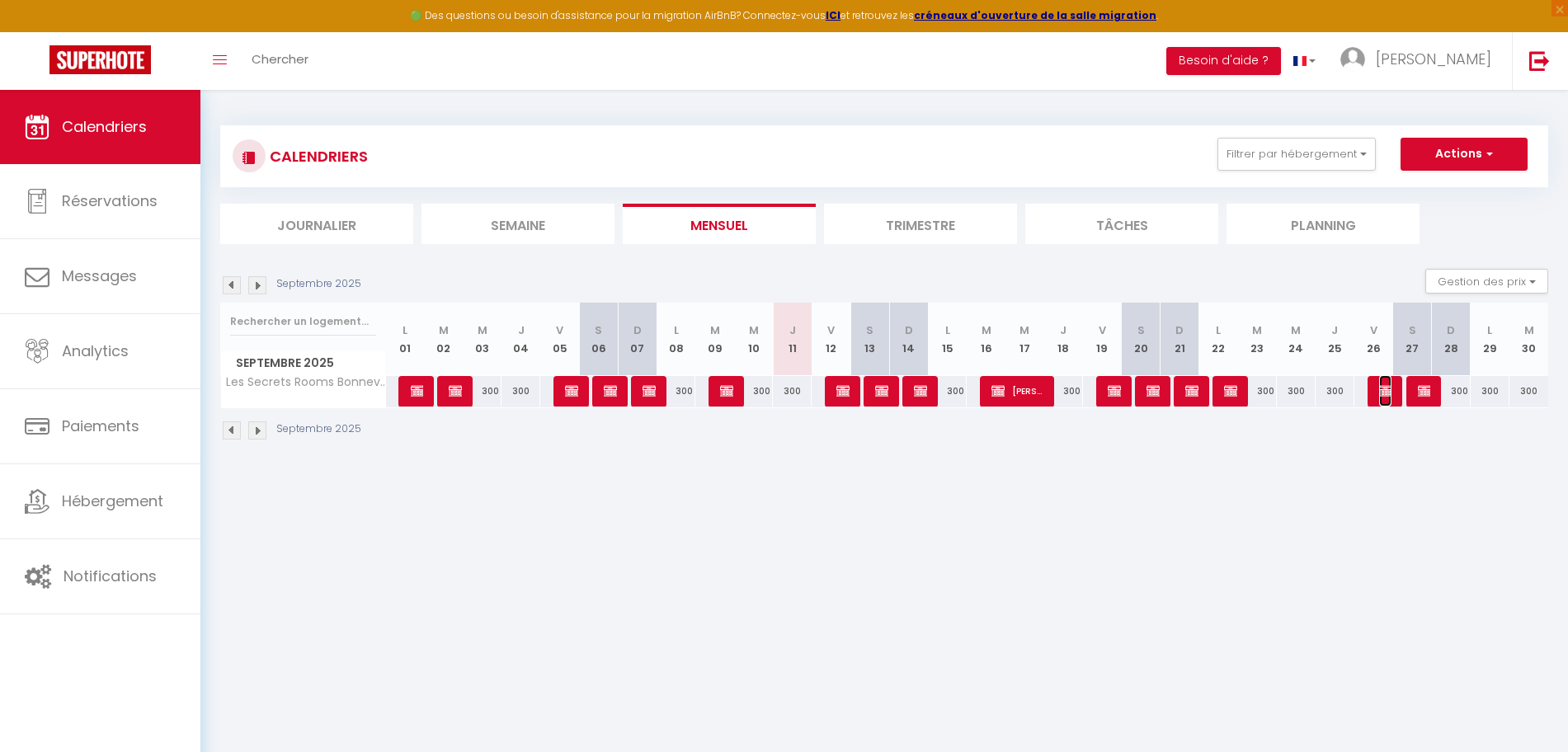
select select "1"
select select
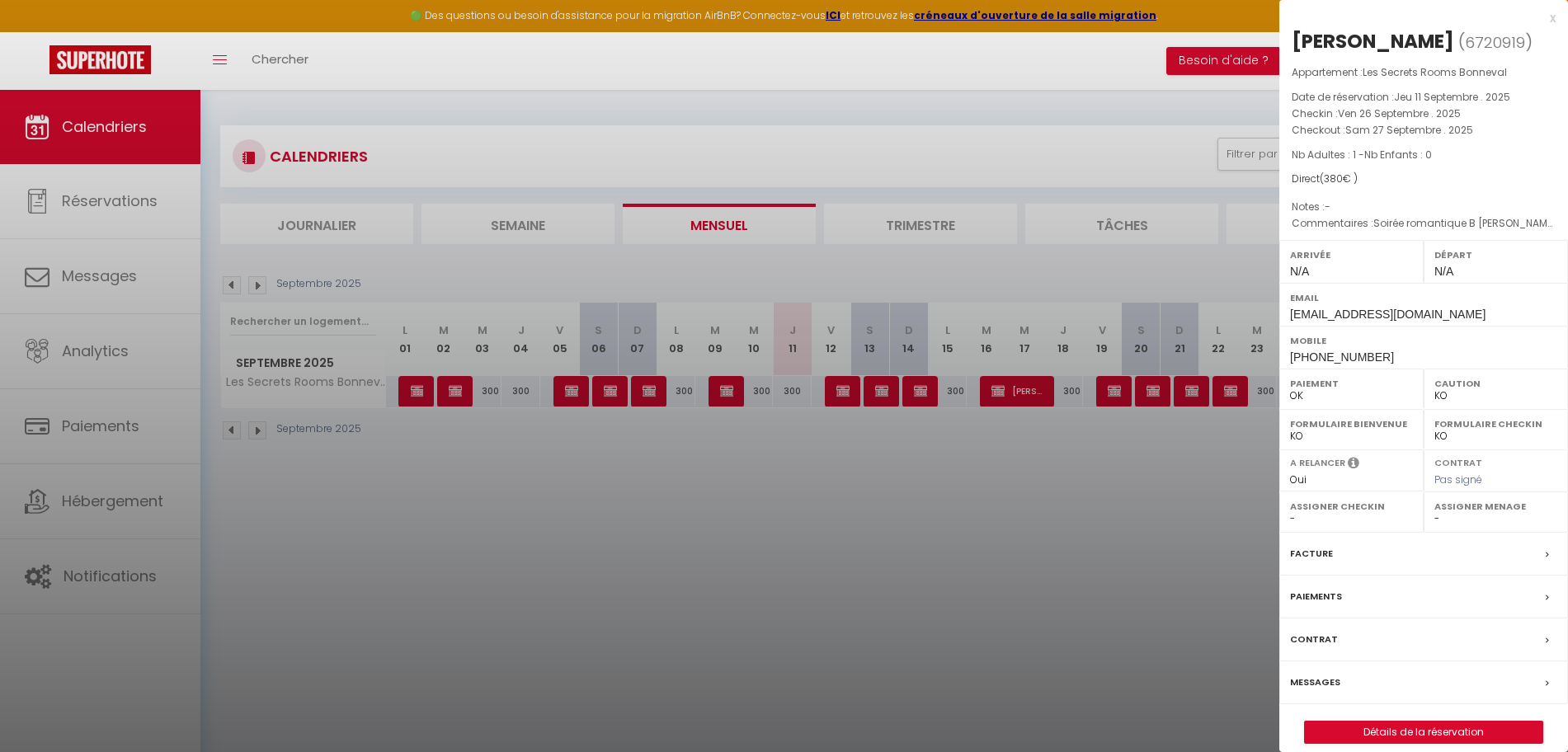
click at [1345, 700] on div "Messages" at bounding box center [1423, 683] width 289 height 43
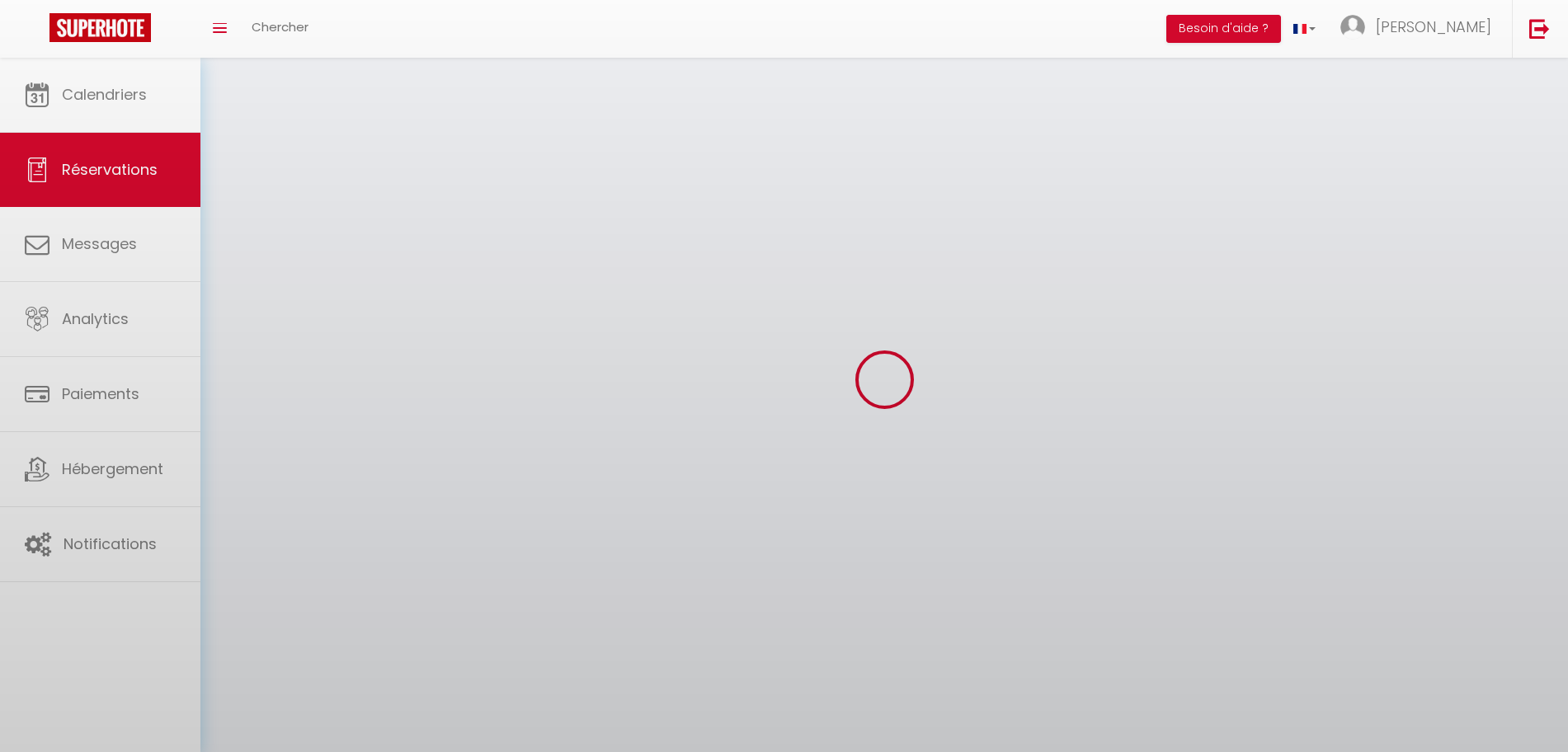
click at [1333, 704] on div at bounding box center [784, 376] width 1568 height 752
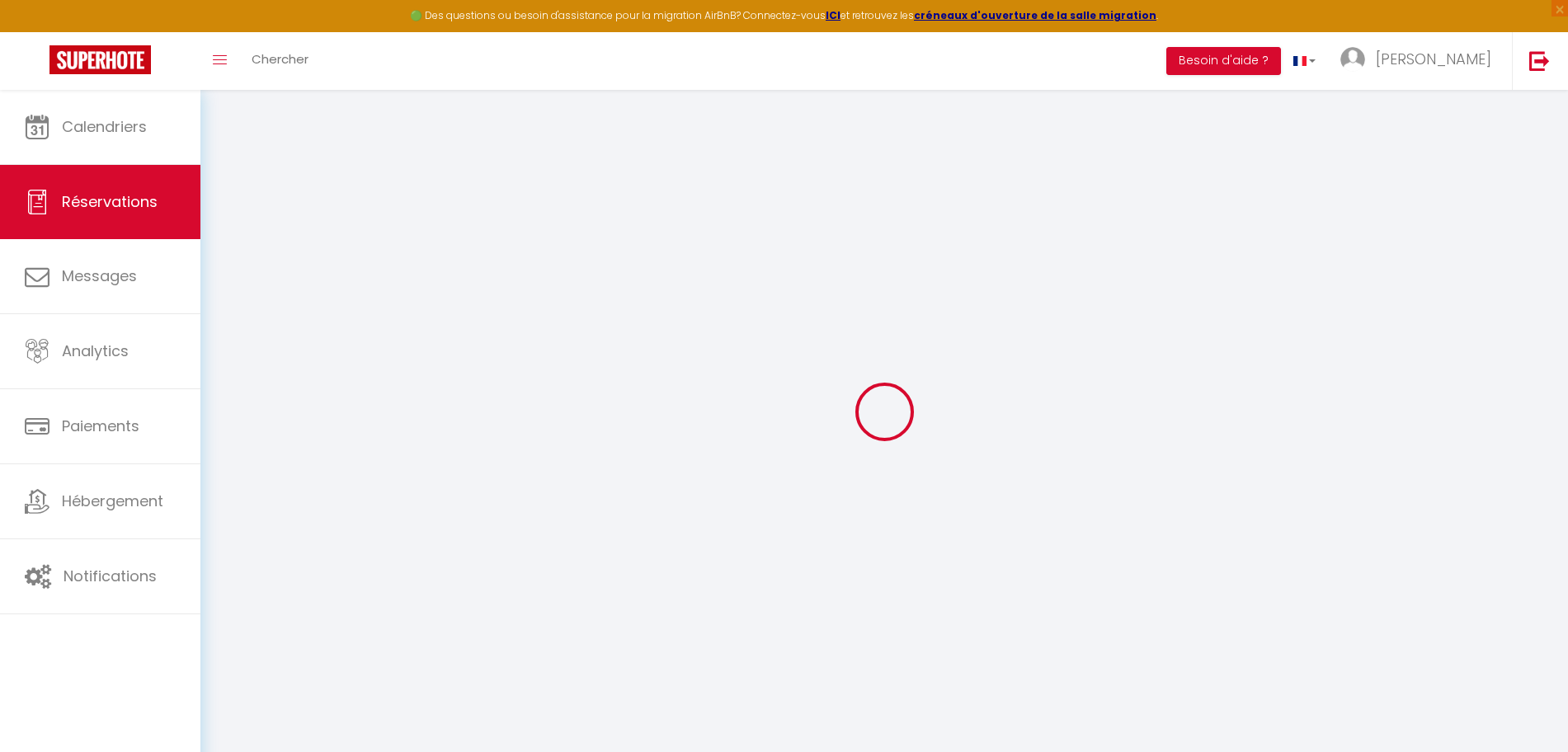
select select
checkbox input "false"
select select
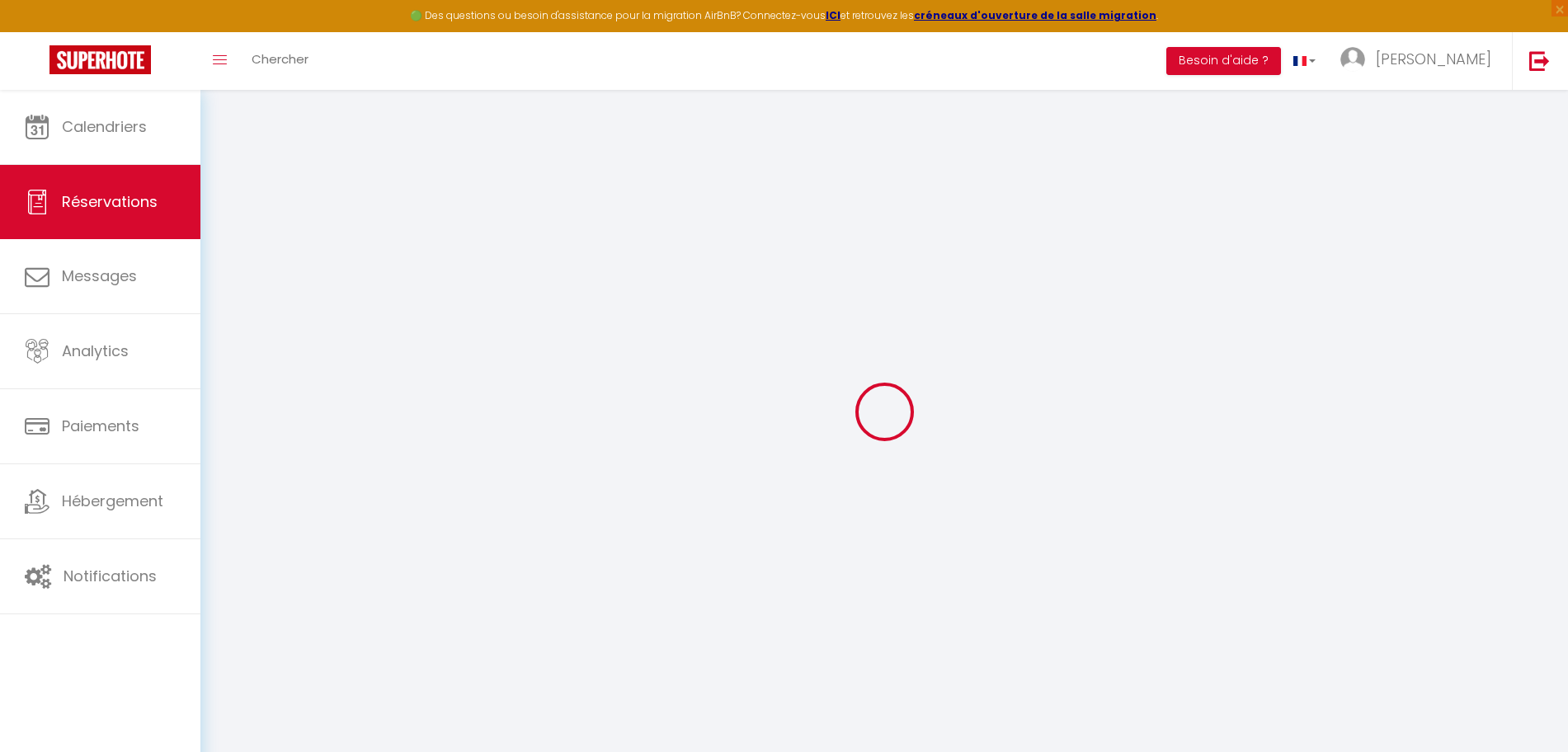
checkbox input "false"
type textarea "Soirée romantique B [PERSON_NAME]"
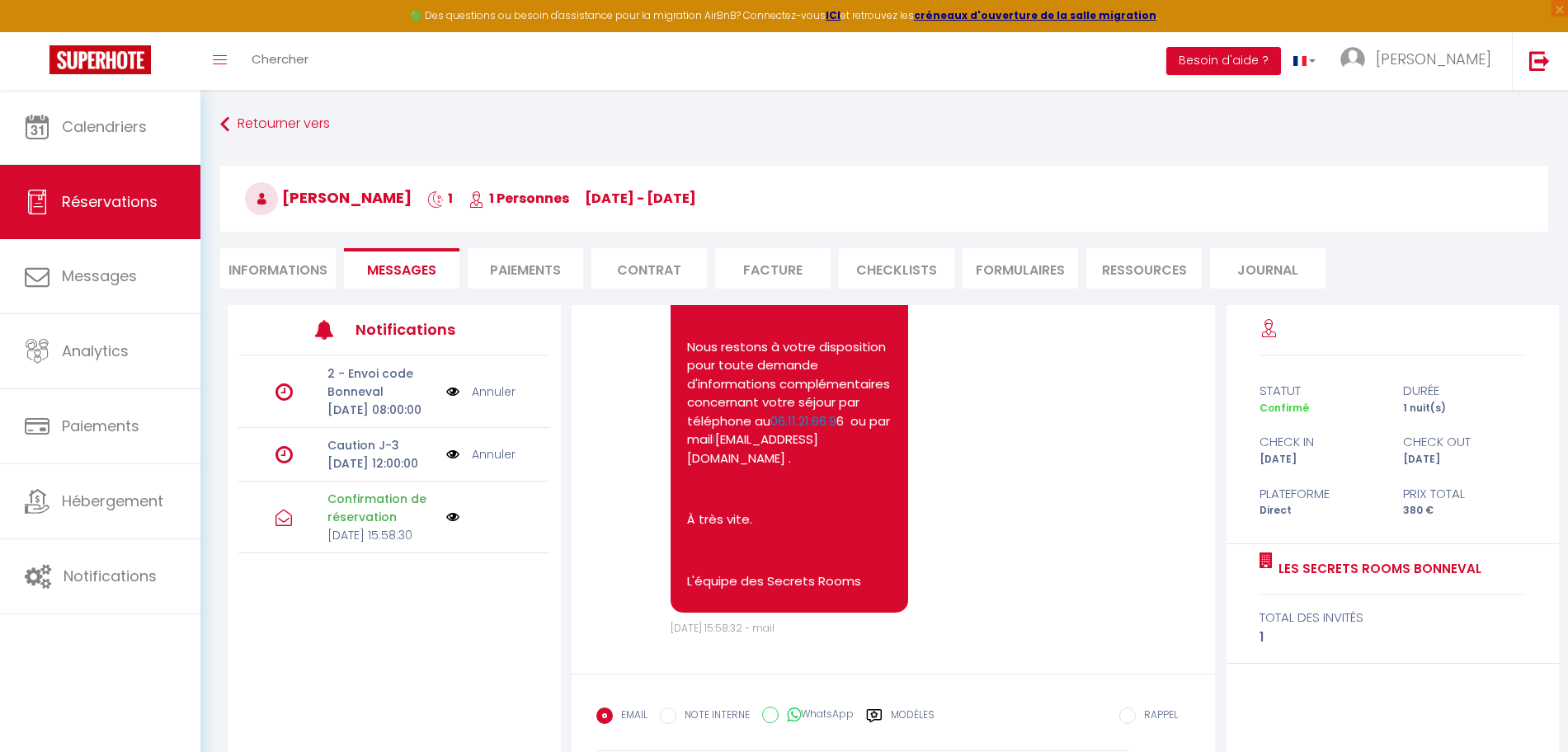
click at [288, 526] on icon at bounding box center [284, 518] width 16 height 16
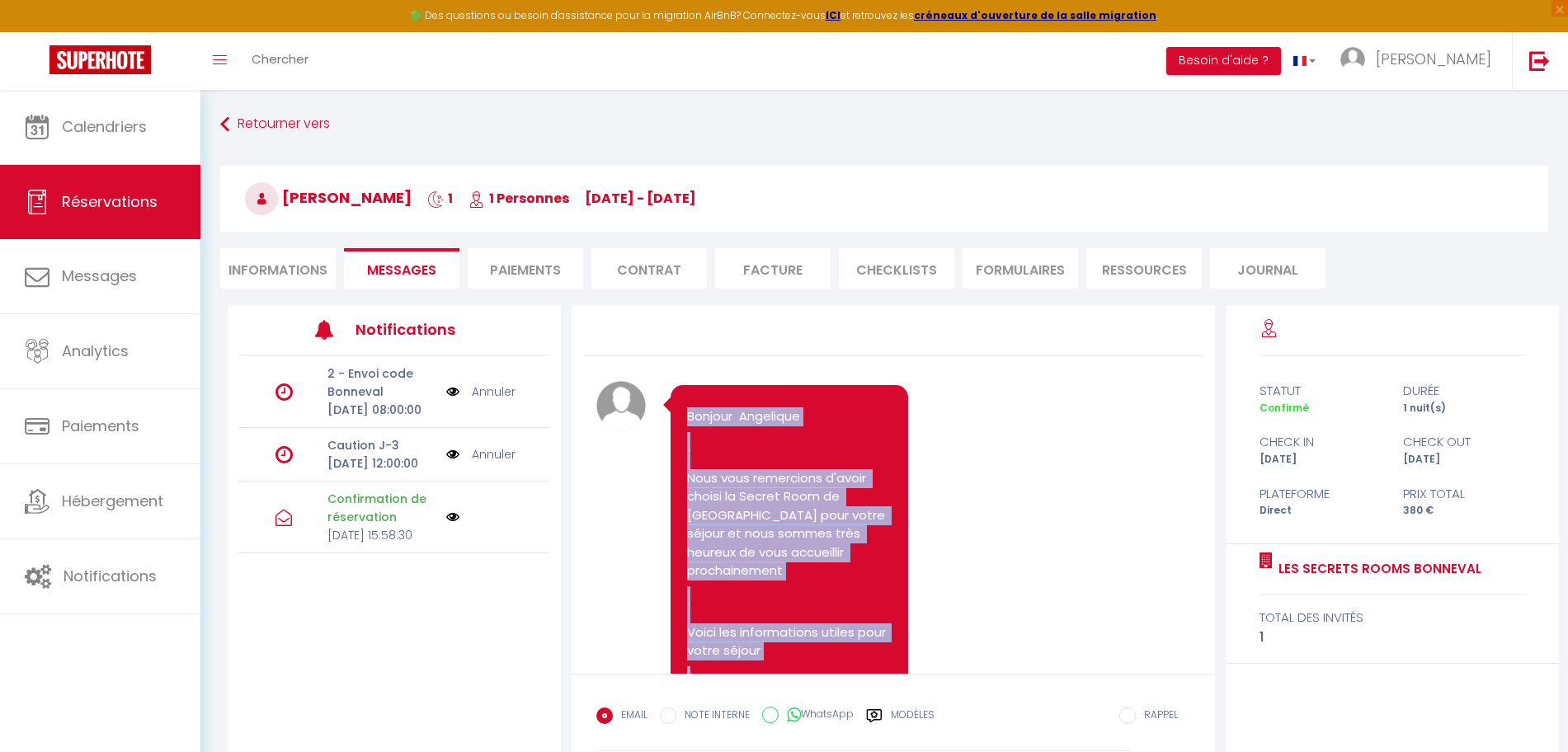
drag, startPoint x: 854, startPoint y: 582, endPoint x: 688, endPoint y: 422, distance: 230.6
copy pre "Loremip Dolorsita Cons adip elitseddoe t'incid utlabo et Dolore Magn al Enimadm…"
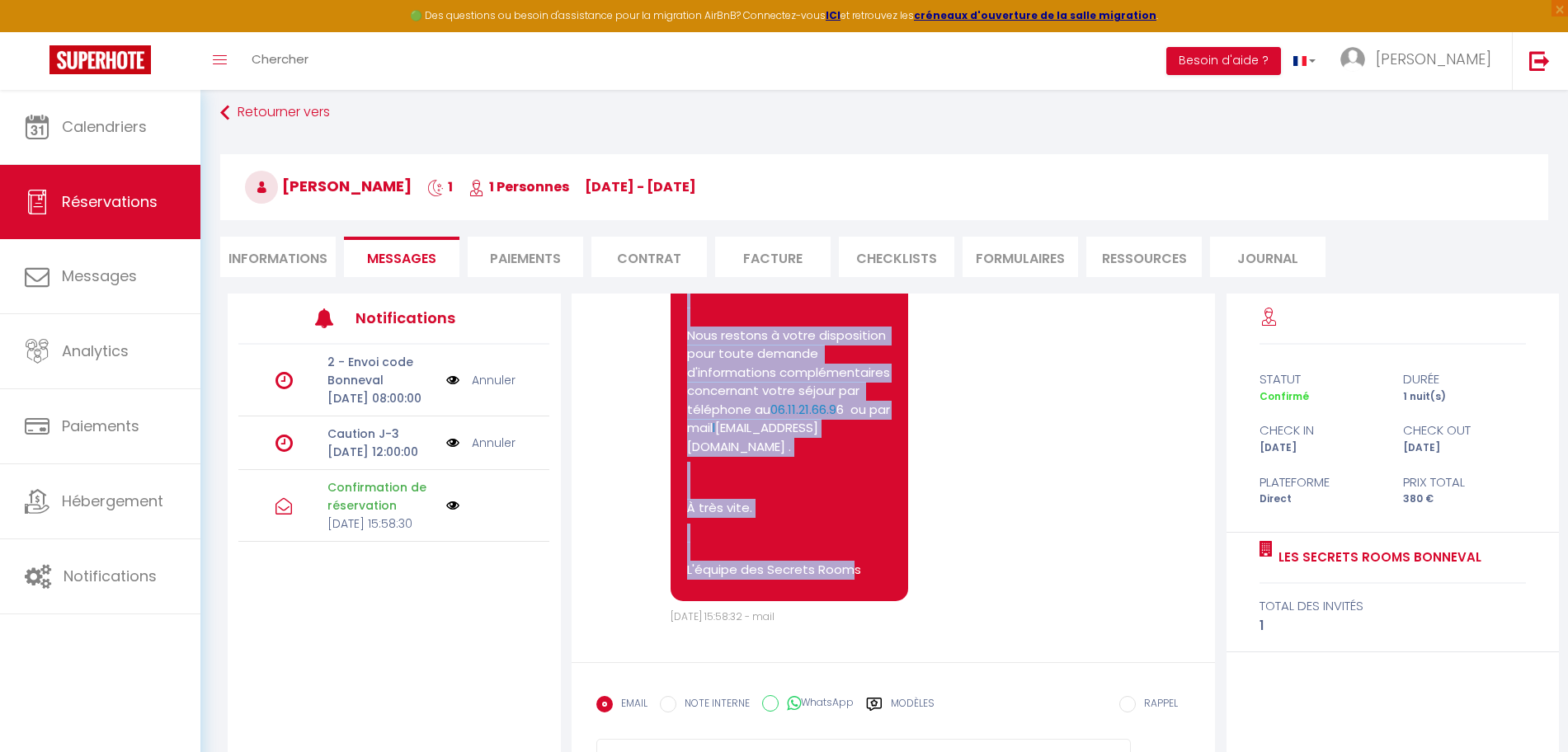
scroll to position [90, 0]
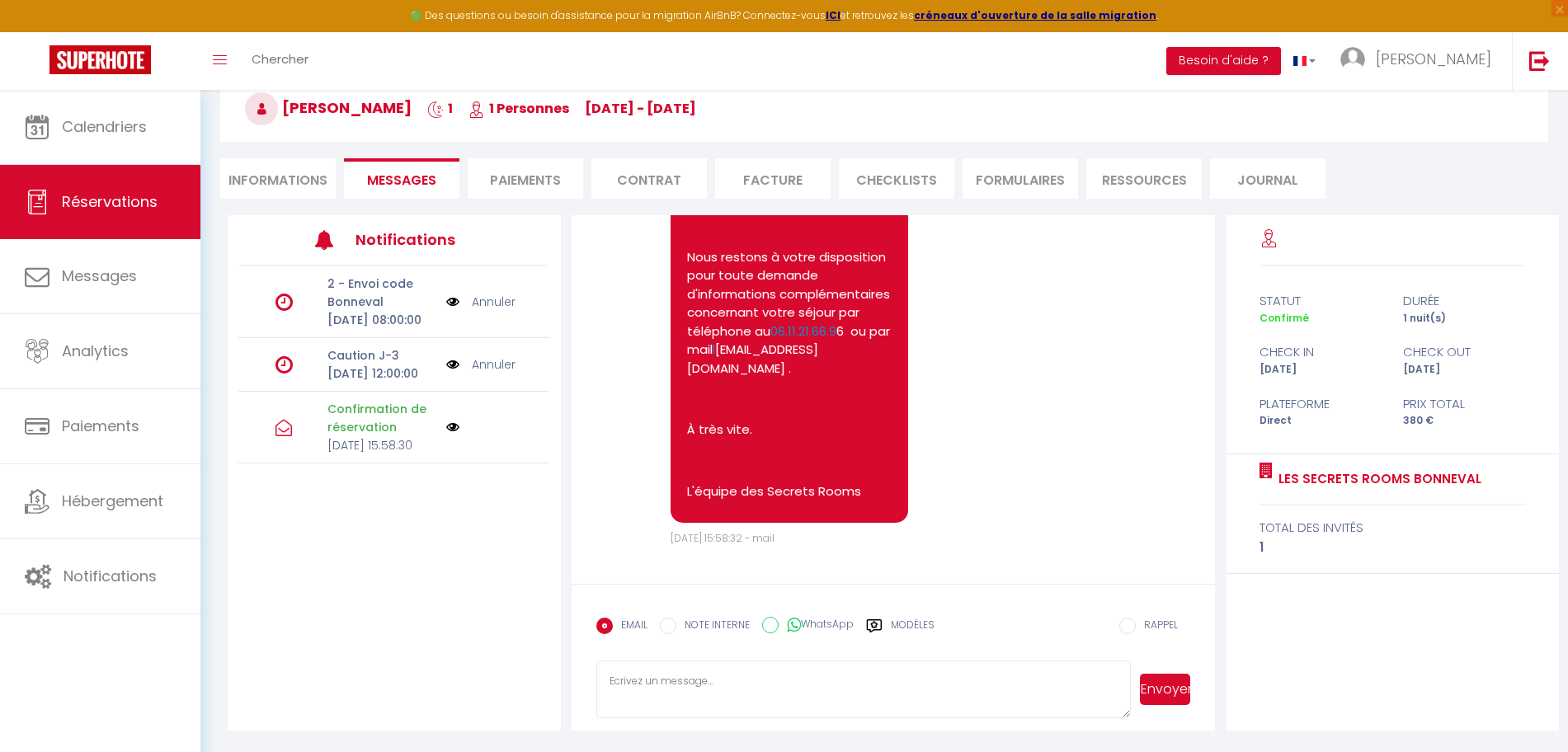
click at [714, 695] on textarea at bounding box center [863, 689] width 535 height 57
paste textarea "Loremip Dolorsita Cons adip elitseddoe t'incid utlabo et Dolore Magn al Enimadm…"
click at [618, 684] on textarea at bounding box center [863, 689] width 535 height 57
click at [635, 685] on textarea at bounding box center [863, 689] width 535 height 57
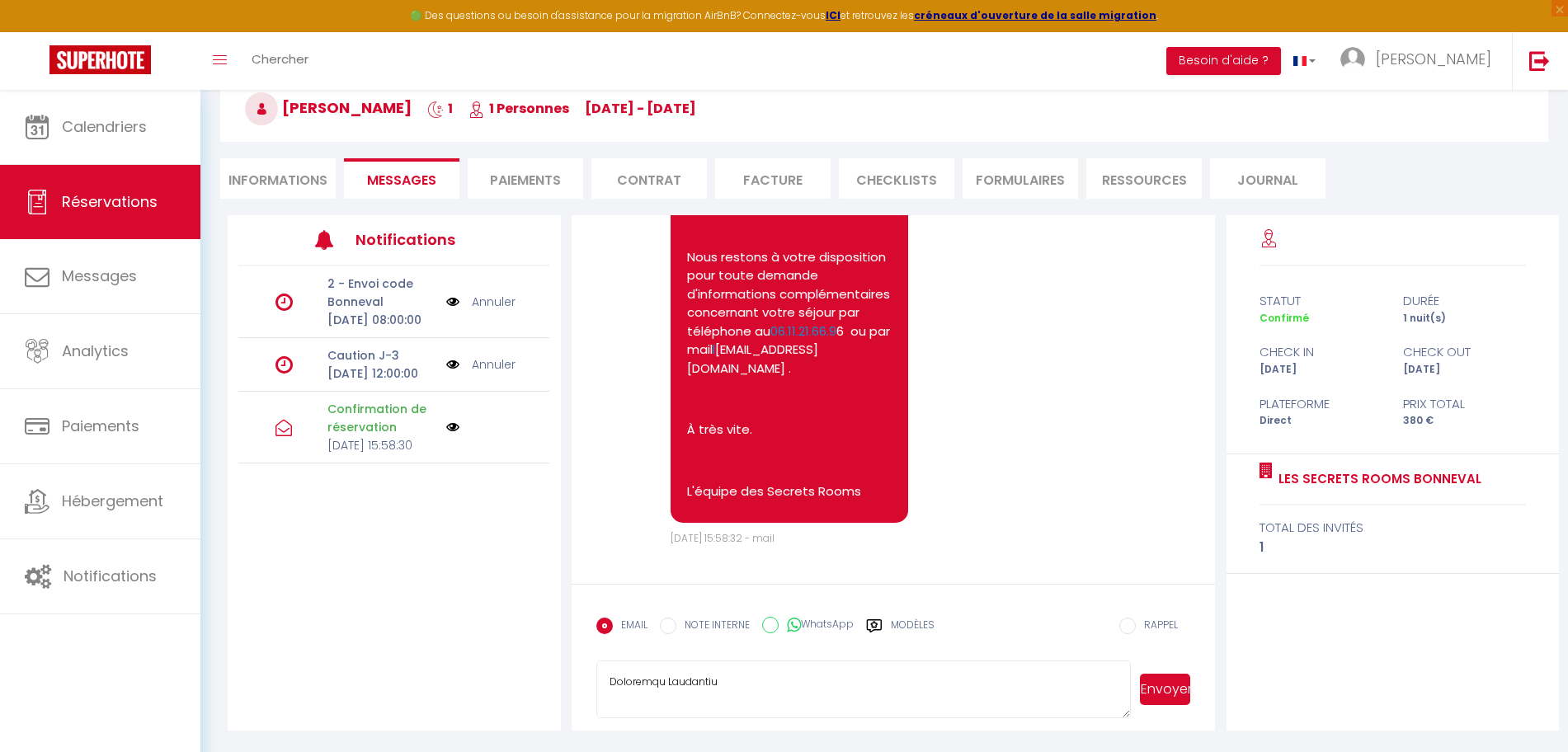
drag, startPoint x: 1048, startPoint y: 675, endPoint x: 832, endPoint y: 694, distance: 216.8
click at [832, 694] on textarea at bounding box center [863, 689] width 535 height 57
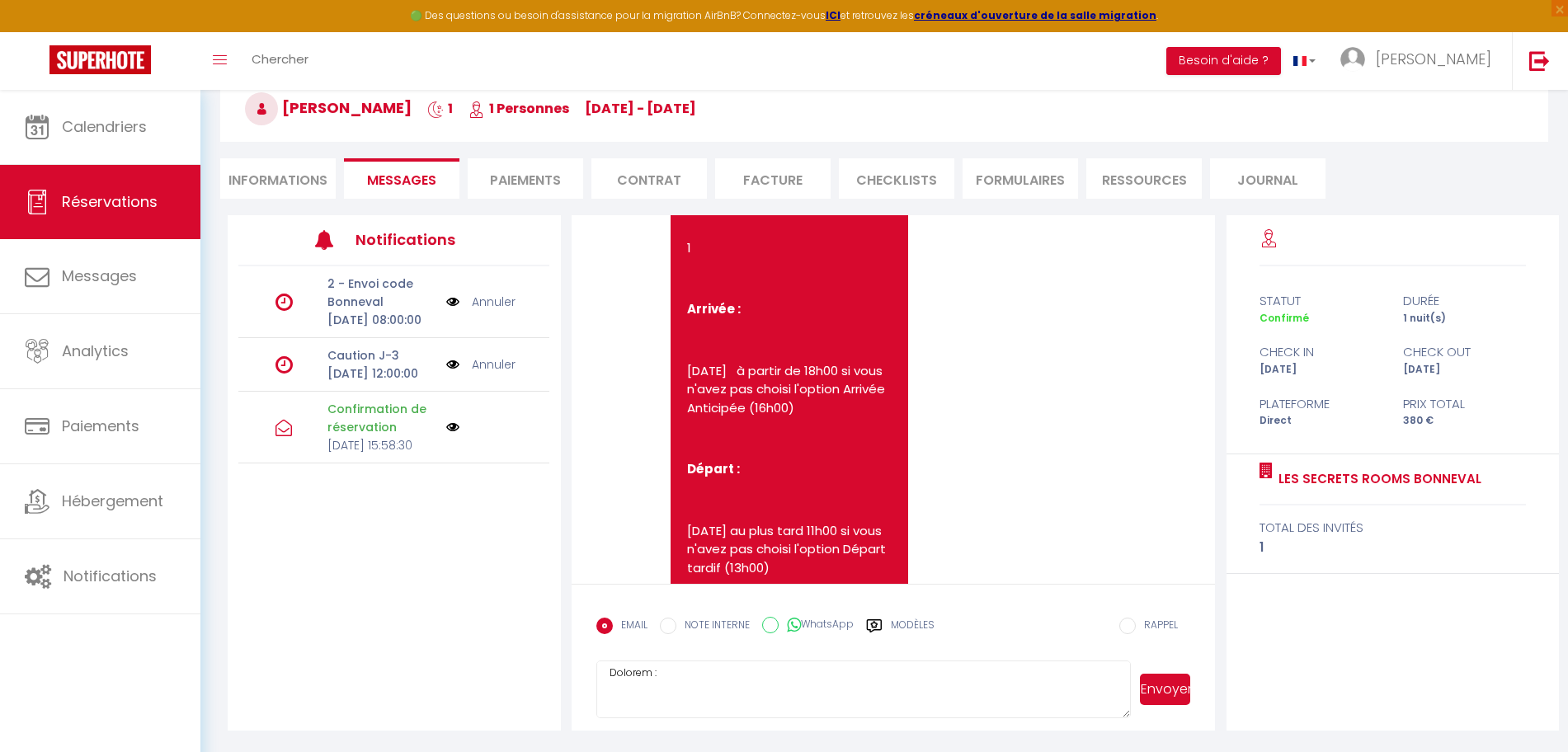
scroll to position [1548, 0]
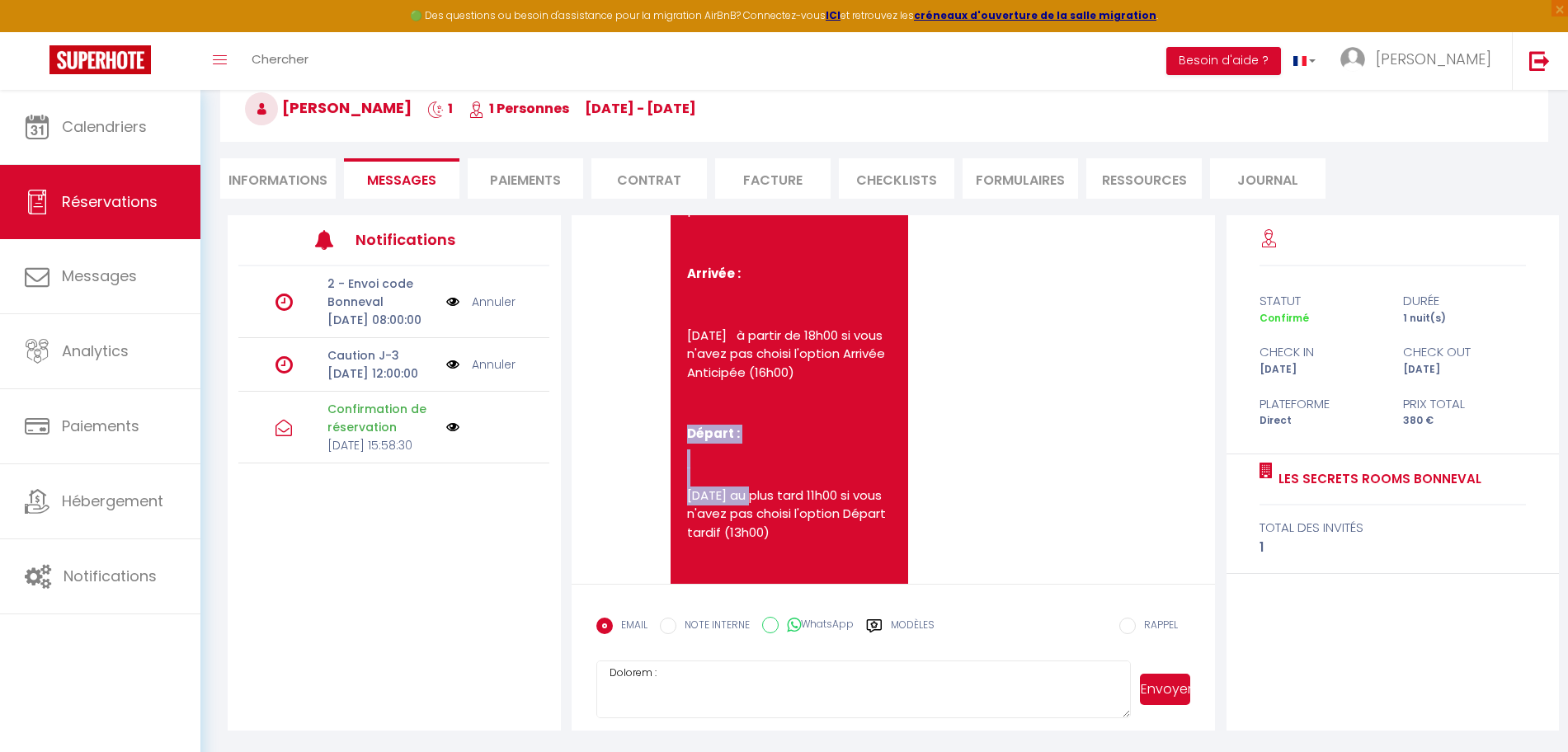
drag, startPoint x: 685, startPoint y: 430, endPoint x: 750, endPoint y: 493, distance: 90.5
click at [750, 493] on div "Bonjour Angelique Nous vous remercions d'avoir choisi la Secret Room de [GEOGRA…" at bounding box center [789, 141] width 238 height 2787
copy pre "Départ : [DATE]"
click at [847, 687] on textarea at bounding box center [863, 689] width 535 height 57
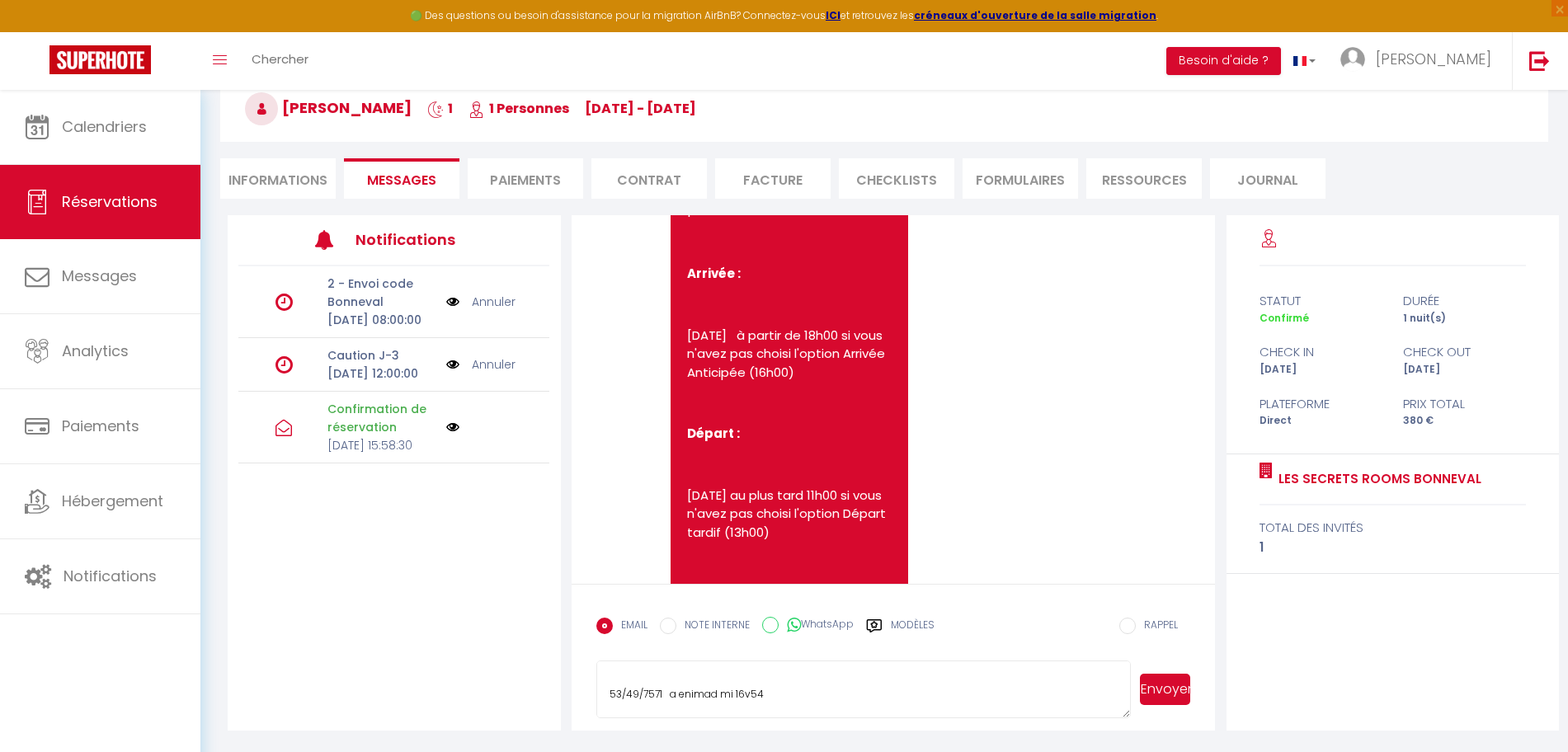
paste textarea "Départ : [DATE]"
click at [618, 708] on textarea at bounding box center [863, 689] width 535 height 57
click at [628, 710] on textarea at bounding box center [863, 689] width 535 height 57
click at [685, 712] on textarea at bounding box center [863, 689] width 535 height 57
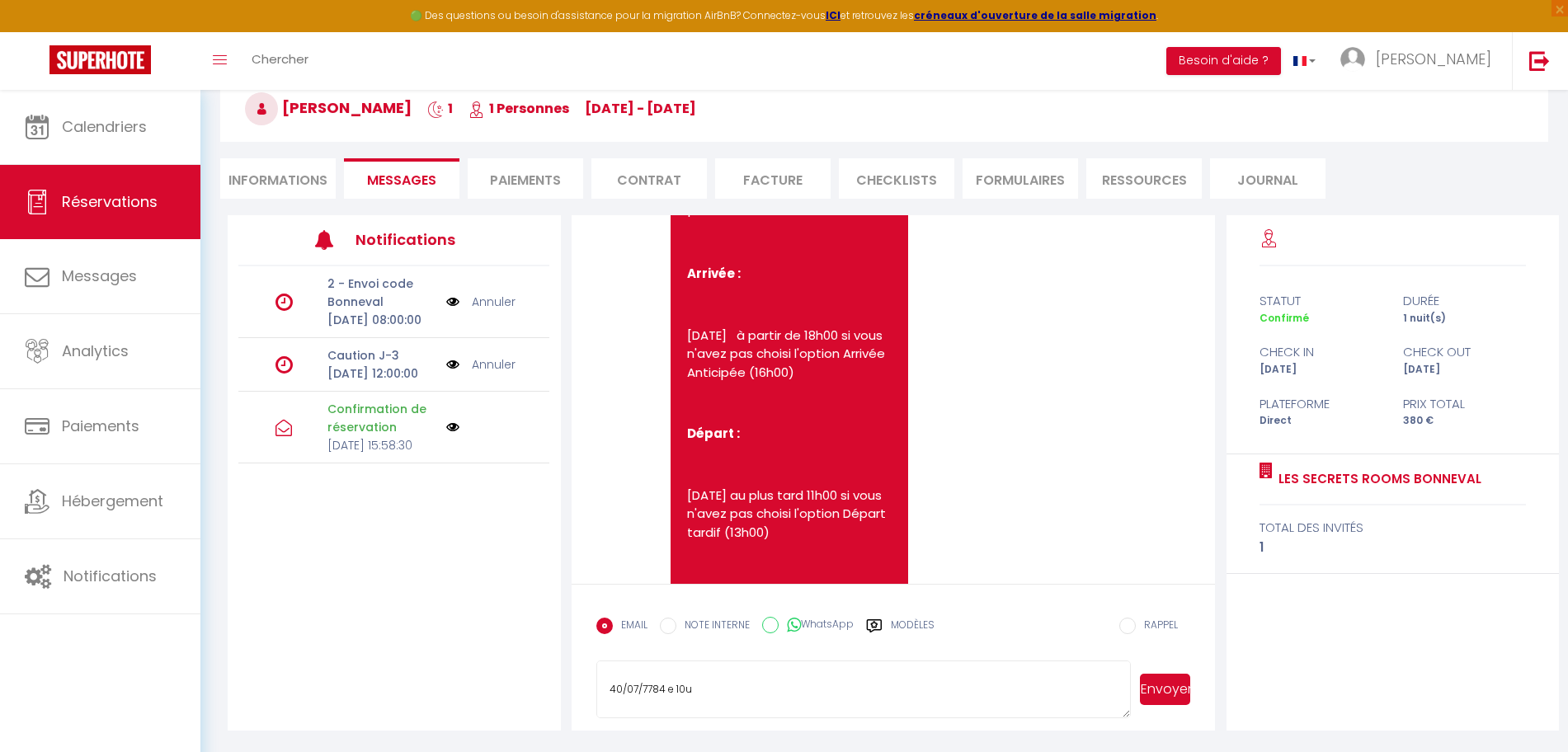
scroll to position [1275, 0]
click at [666, 712] on textarea at bounding box center [863, 689] width 535 height 57
type textarea "Loremip Dolorsita Cons adip elitseddoe t'incid utlabo et Dolore Magn al Enimadm…"
click at [1151, 699] on button "Envoyer" at bounding box center [1165, 689] width 50 height 31
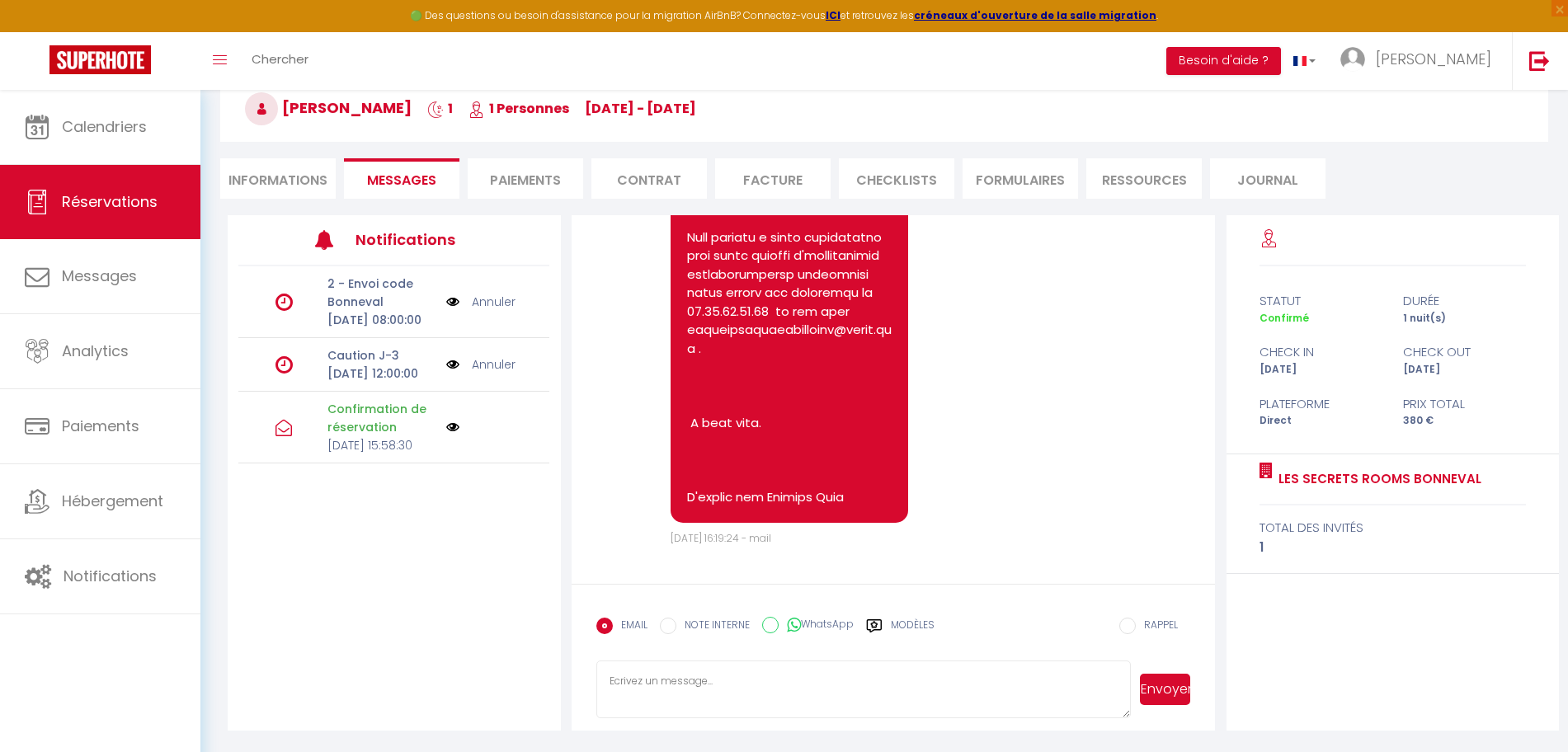
scroll to position [5268, 0]
